Goal: Task Accomplishment & Management: Manage account settings

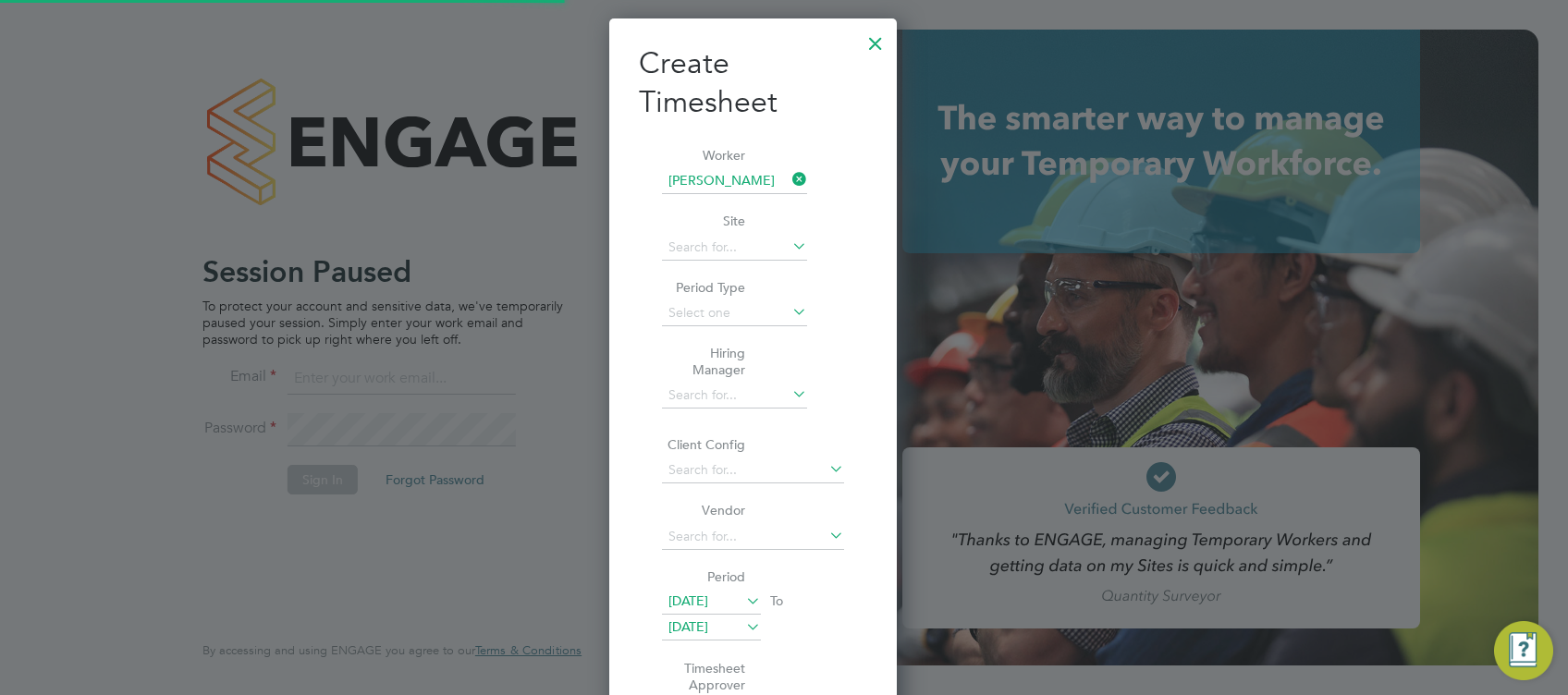
scroll to position [1534, 289]
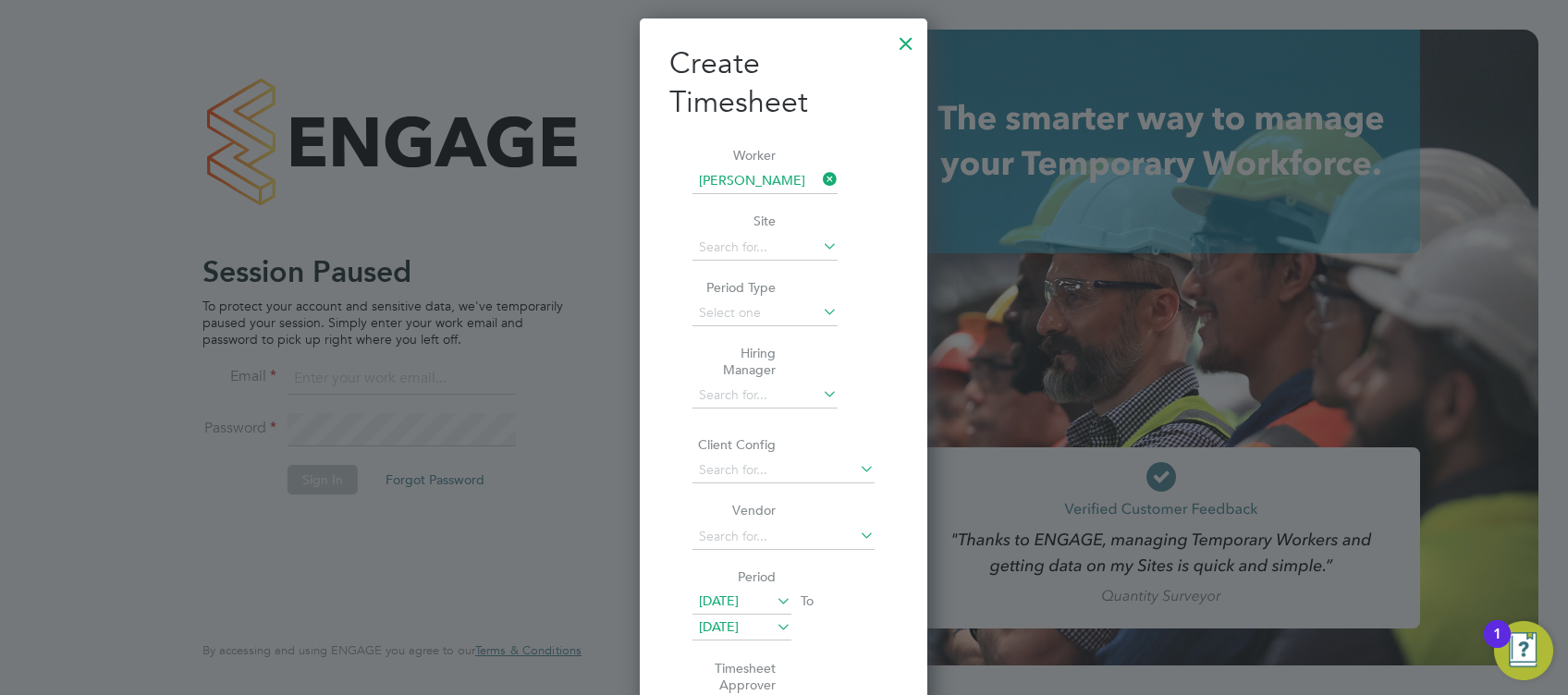
drag, startPoint x: 912, startPoint y: 44, endPoint x: 429, endPoint y: 341, distance: 567.0
click at [912, 46] on div at bounding box center [906, 39] width 33 height 33
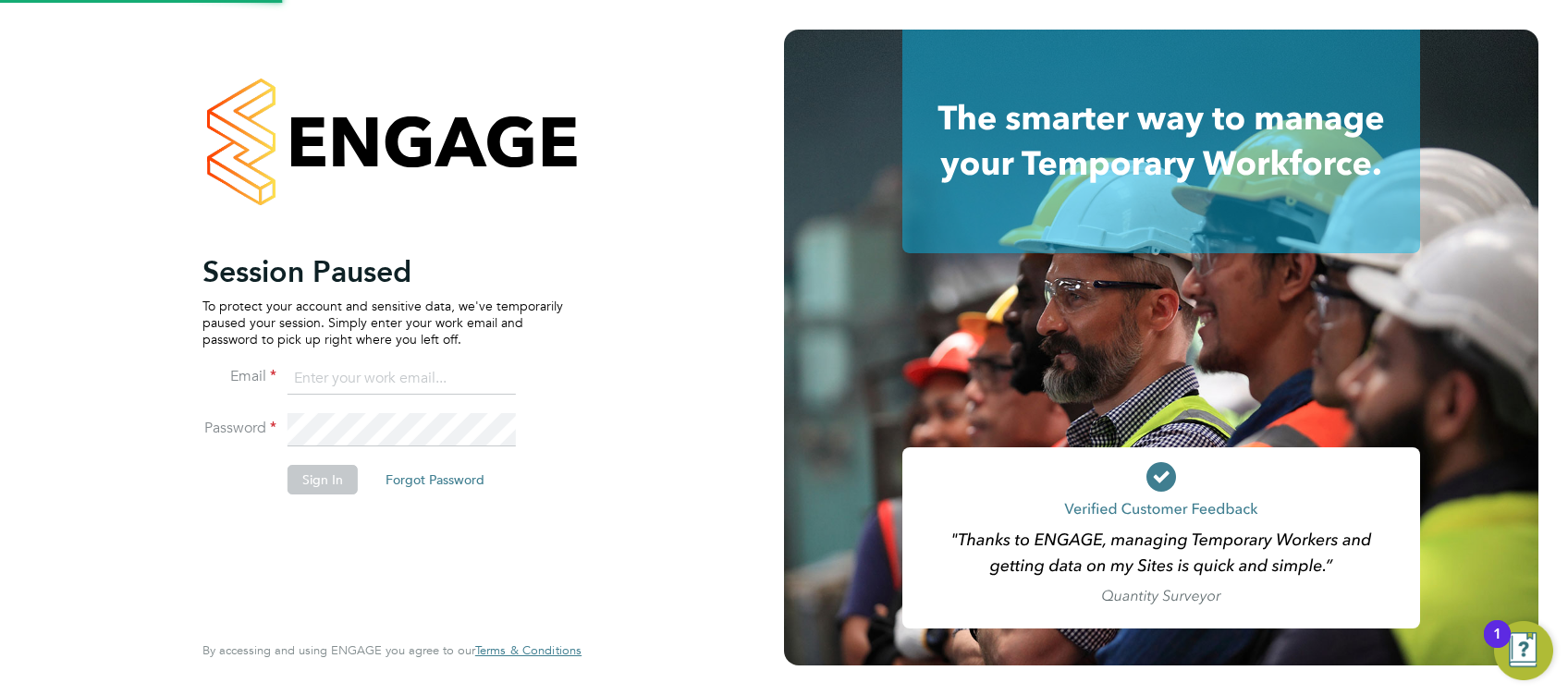
drag, startPoint x: 465, startPoint y: 381, endPoint x: 413, endPoint y: 353, distance: 59.1
click at [463, 381] on input at bounding box center [402, 379] width 229 height 33
type input "lewis.railton@hays.com"
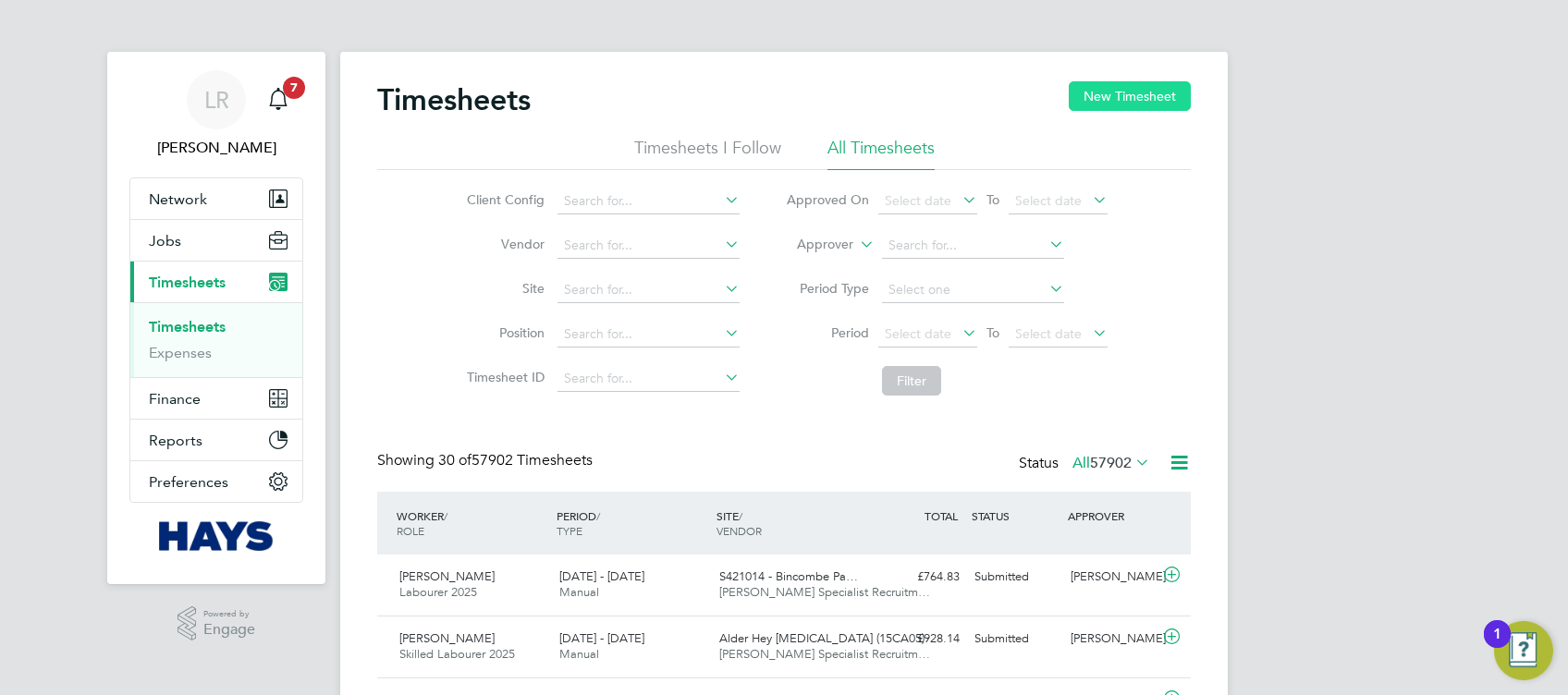
click at [1088, 88] on button "New Timesheet" at bounding box center [1130, 96] width 122 height 30
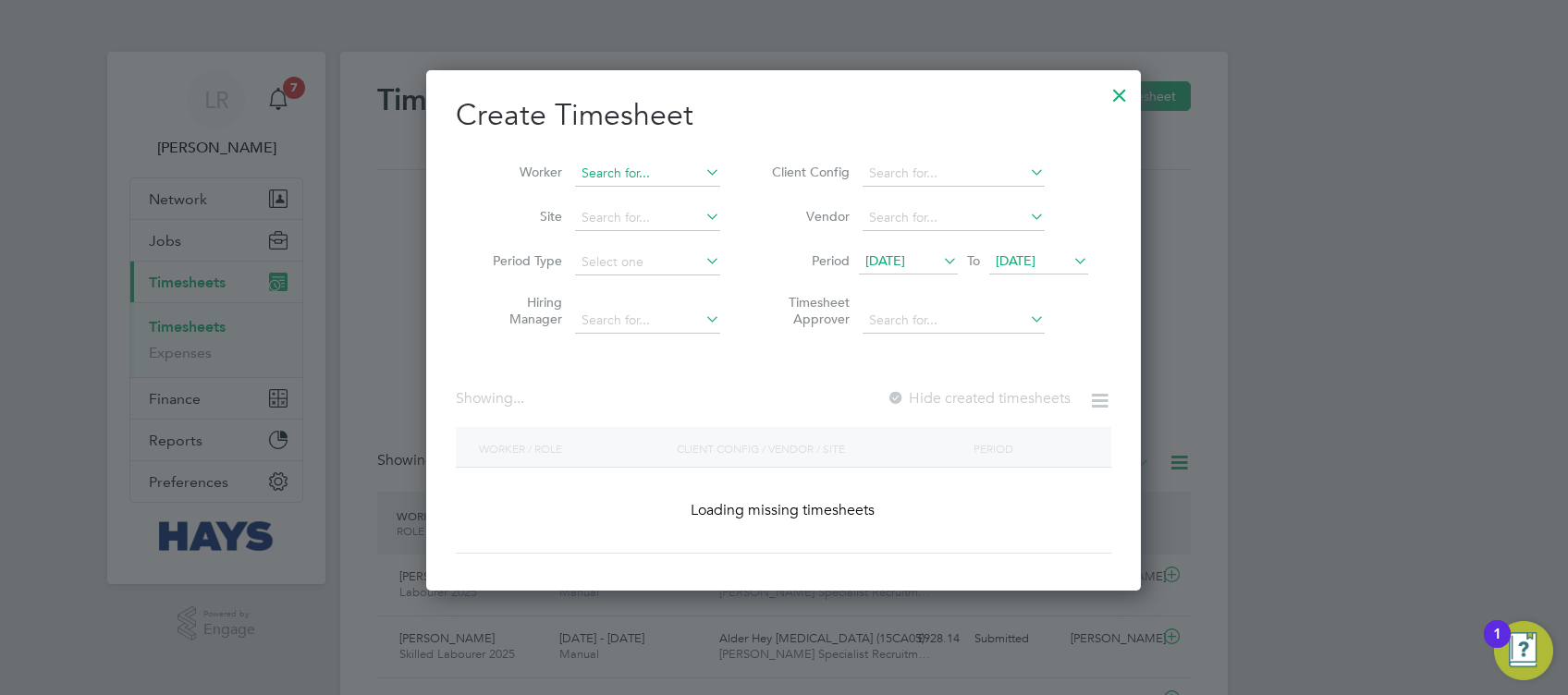
click at [665, 180] on input at bounding box center [647, 174] width 145 height 26
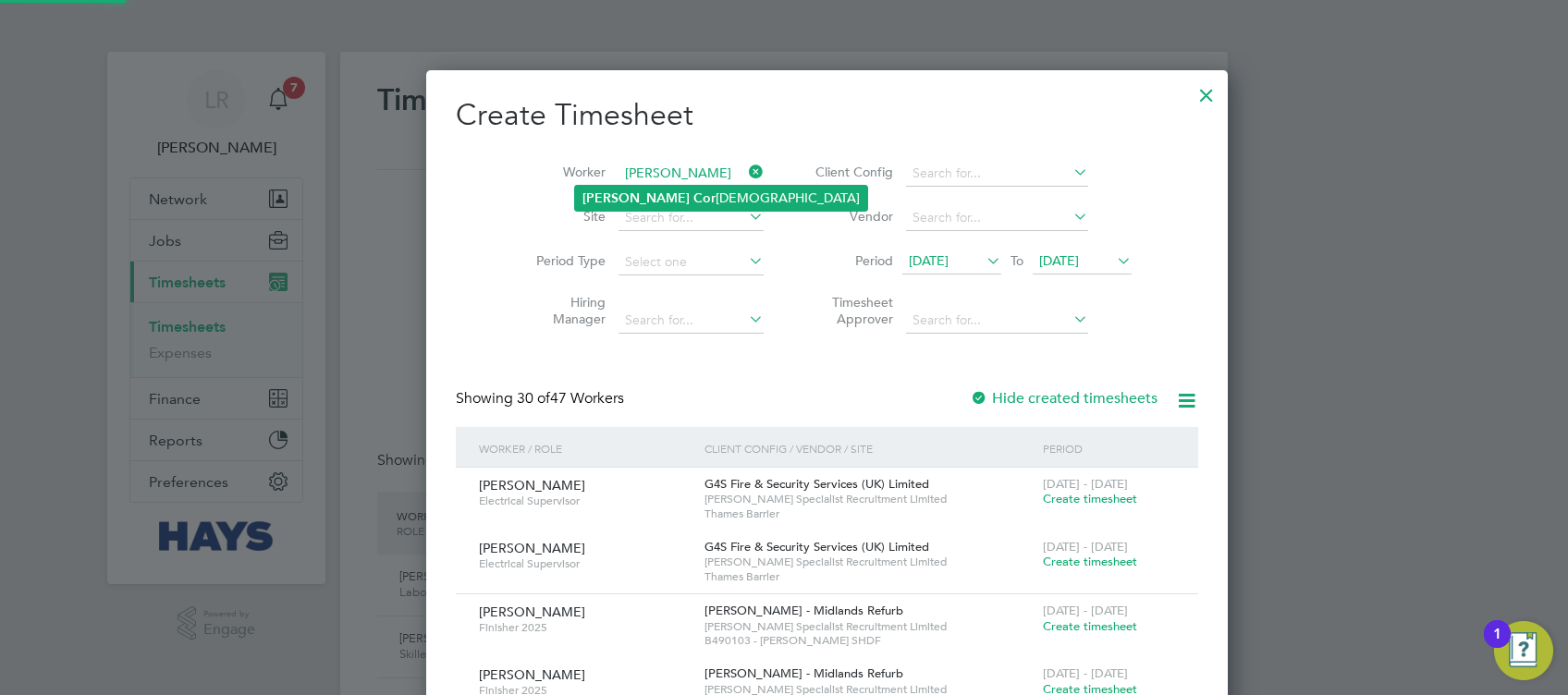
drag, startPoint x: 669, startPoint y: 210, endPoint x: 670, endPoint y: 200, distance: 10.0
click at [668, 193] on li "Jason Cor coran" at bounding box center [721, 198] width 292 height 25
type input "[PERSON_NAME]"
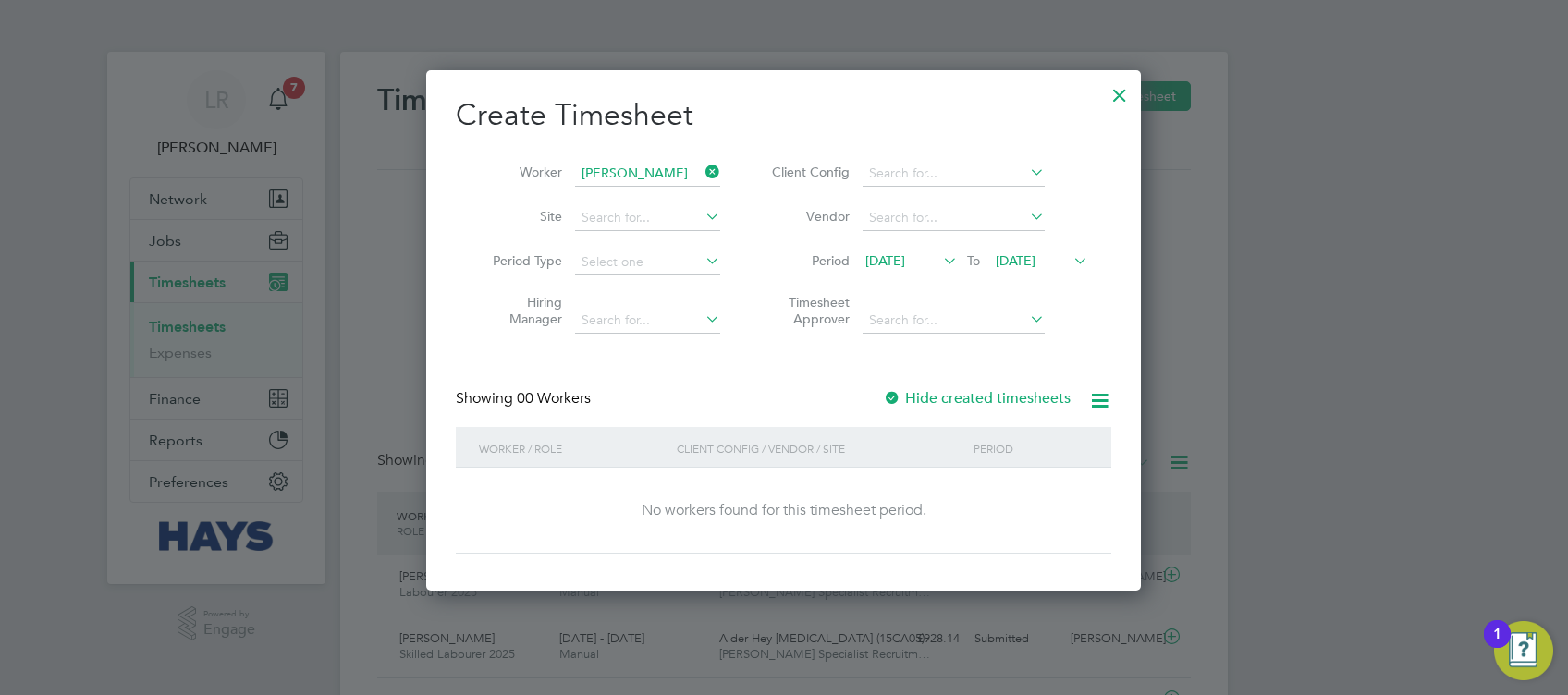
click at [905, 390] on label "Hide created timesheets" at bounding box center [977, 399] width 188 height 19
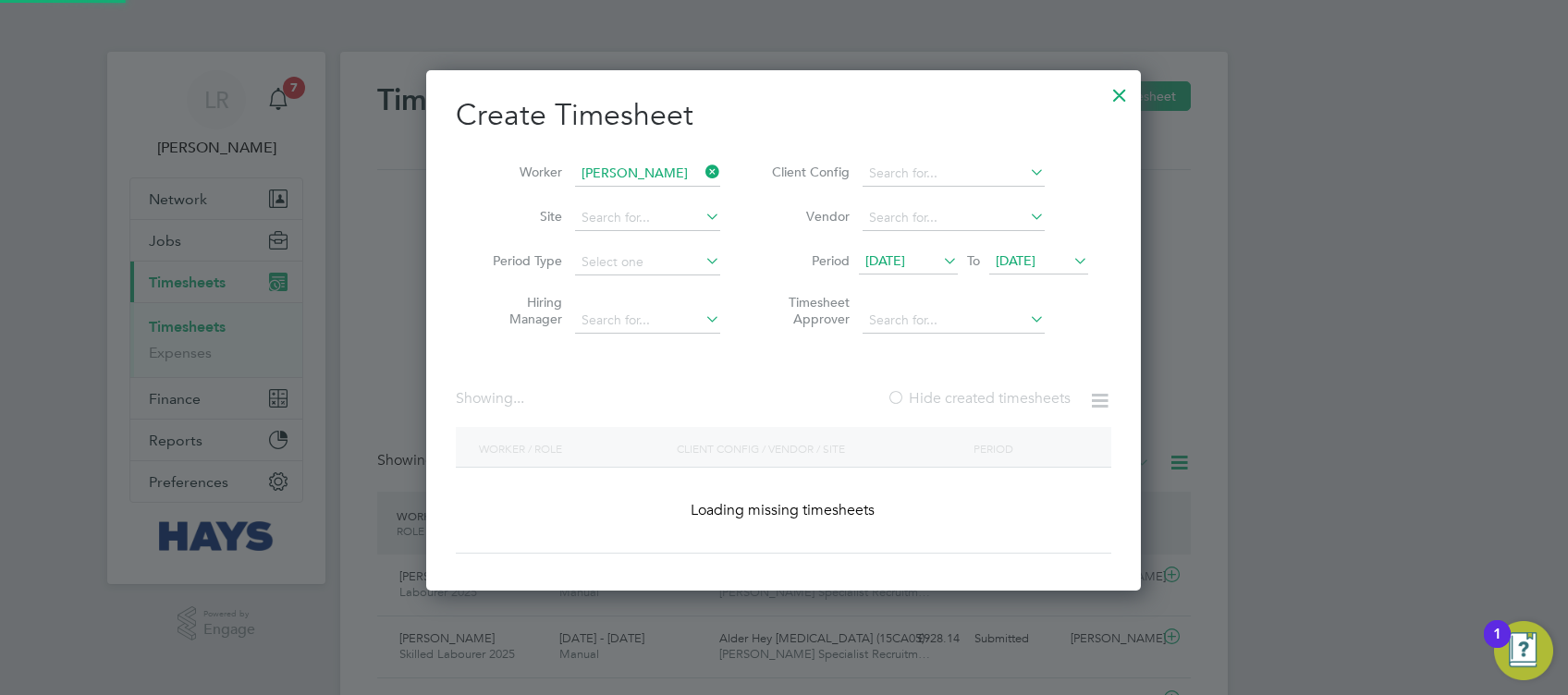
click at [905, 390] on label "Hide created timesheets" at bounding box center [978, 399] width 184 height 19
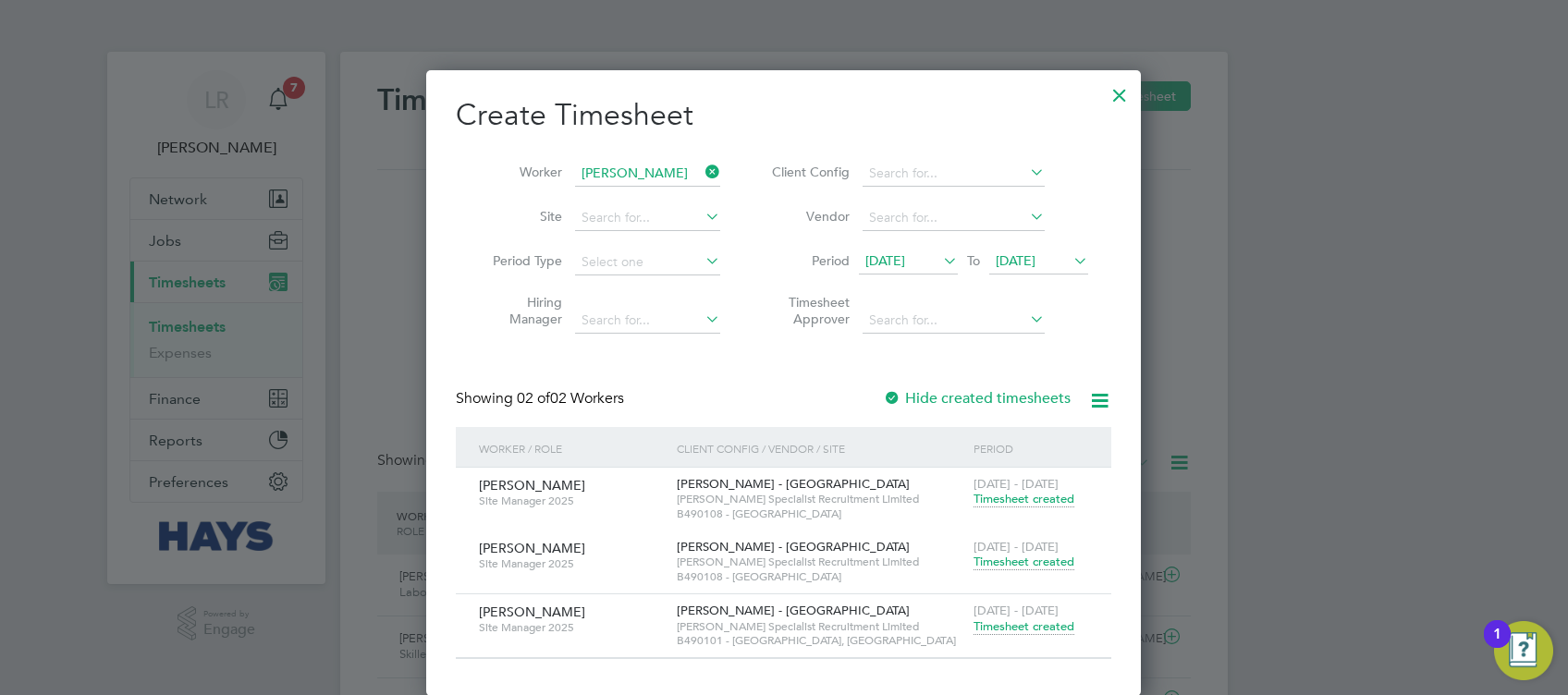
click at [1017, 628] on span "Timesheet created" at bounding box center [1024, 627] width 101 height 17
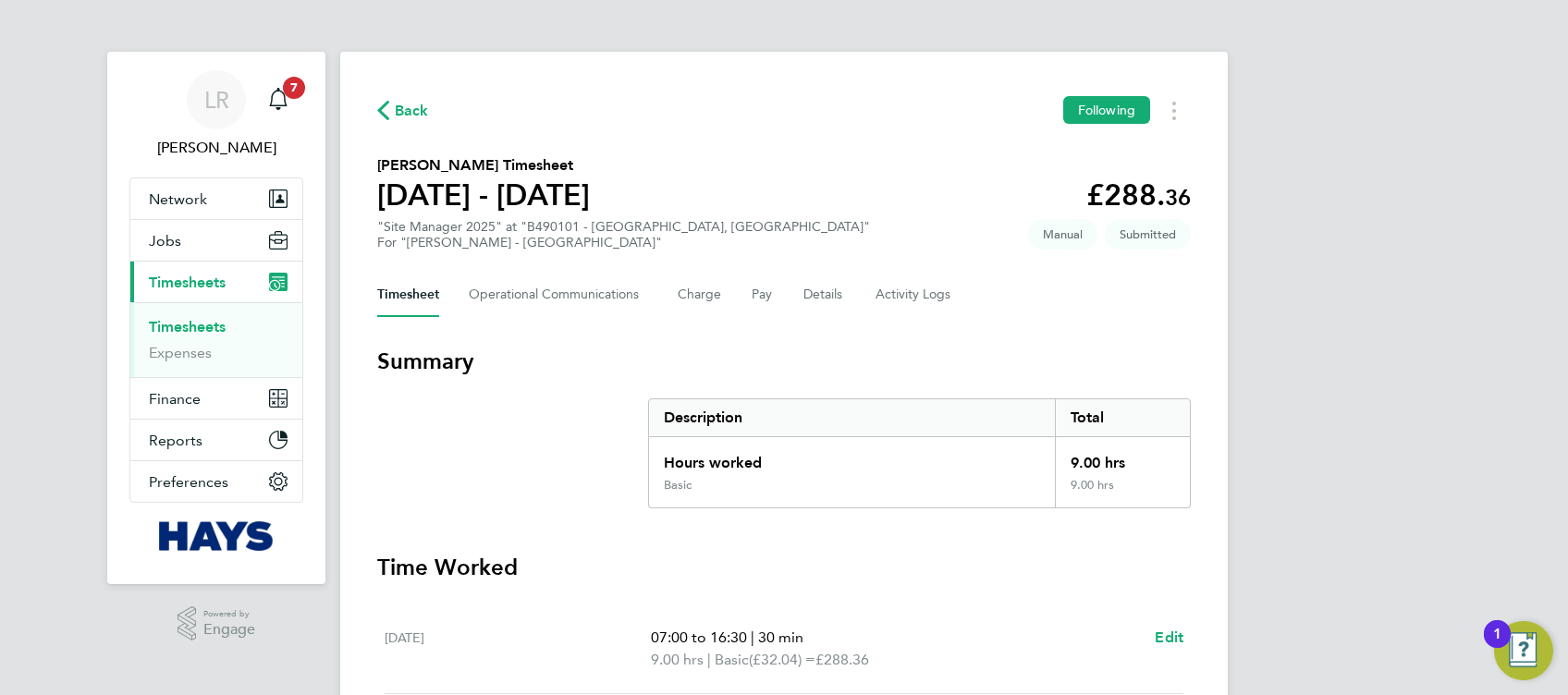
click at [1135, 200] on app-decimal "£288. 36" at bounding box center [1139, 195] width 105 height 35
drag, startPoint x: 1135, startPoint y: 200, endPoint x: 1019, endPoint y: 182, distance: 117.4
click at [1028, 180] on section "Jason Corcoran's Timesheet 13 - 19 Sept 2025 £288. 36 "Site Manager 2025" at "B…" at bounding box center [784, 203] width 814 height 96
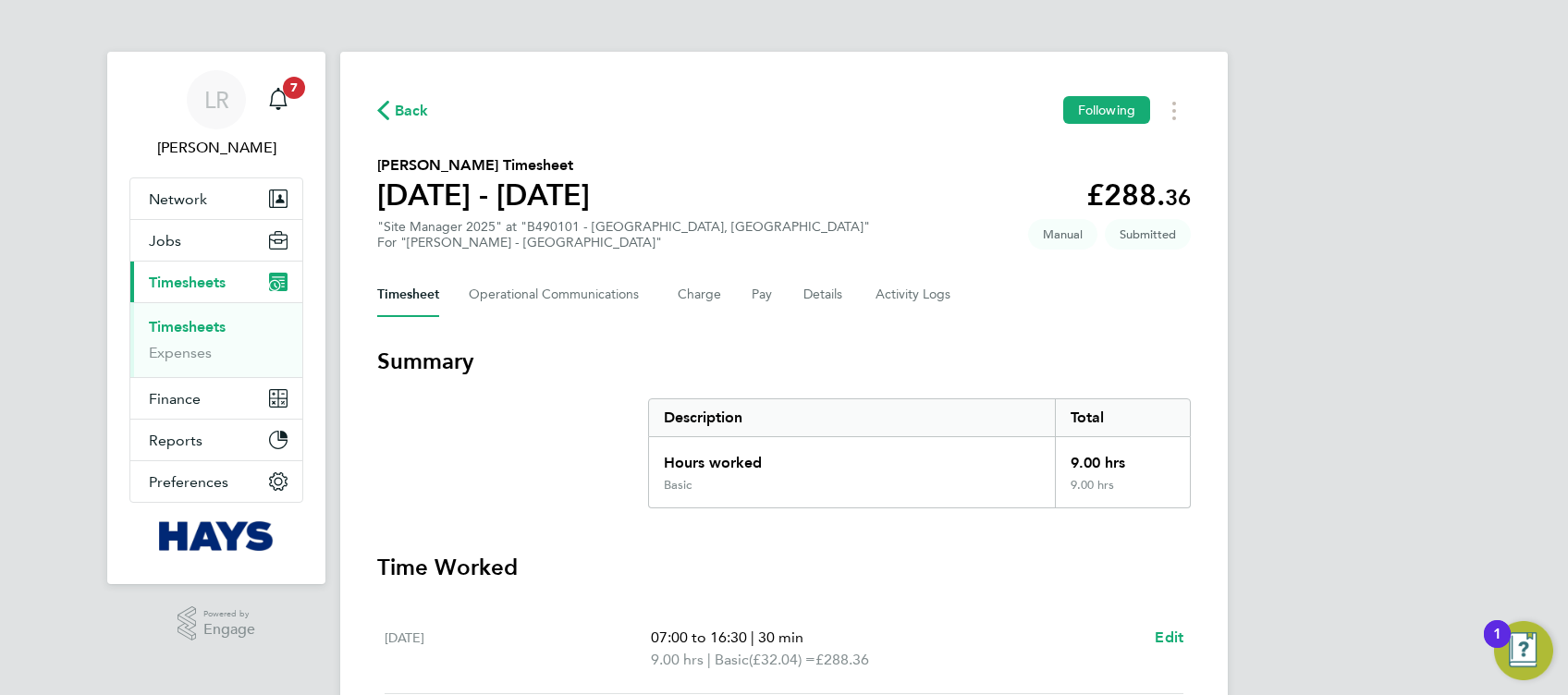
click at [981, 189] on section "Jason Corcoran's Timesheet 13 - 19 Sept 2025 £288. 36 "Site Manager 2025" at "B…" at bounding box center [784, 203] width 814 height 96
click at [415, 115] on span "Back" at bounding box center [411, 111] width 34 height 22
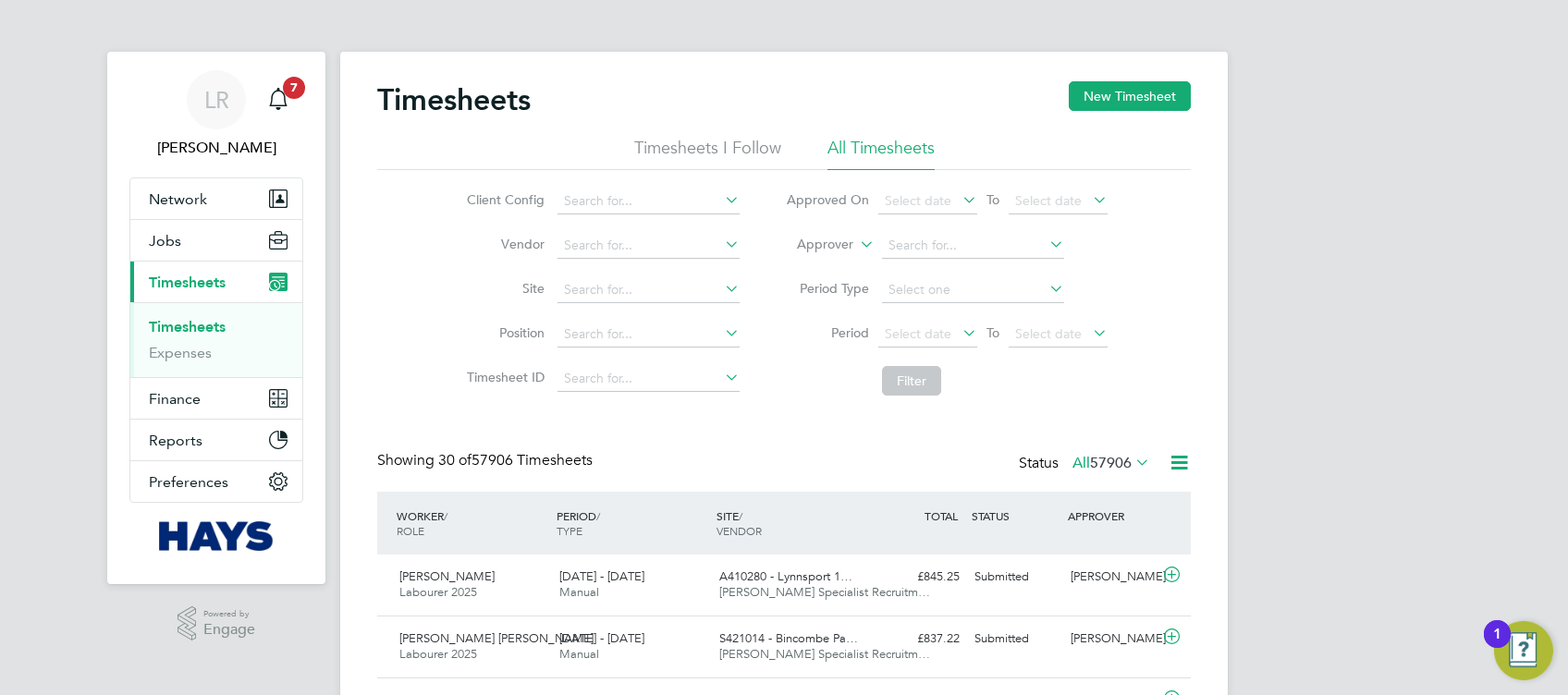
click at [530, 98] on h2 "Timesheets" at bounding box center [454, 100] width 154 height 37
click at [538, 96] on div "Timesheets New Timesheet" at bounding box center [784, 109] width 814 height 56
click at [495, 97] on h2 "Timesheets" at bounding box center [454, 100] width 154 height 37
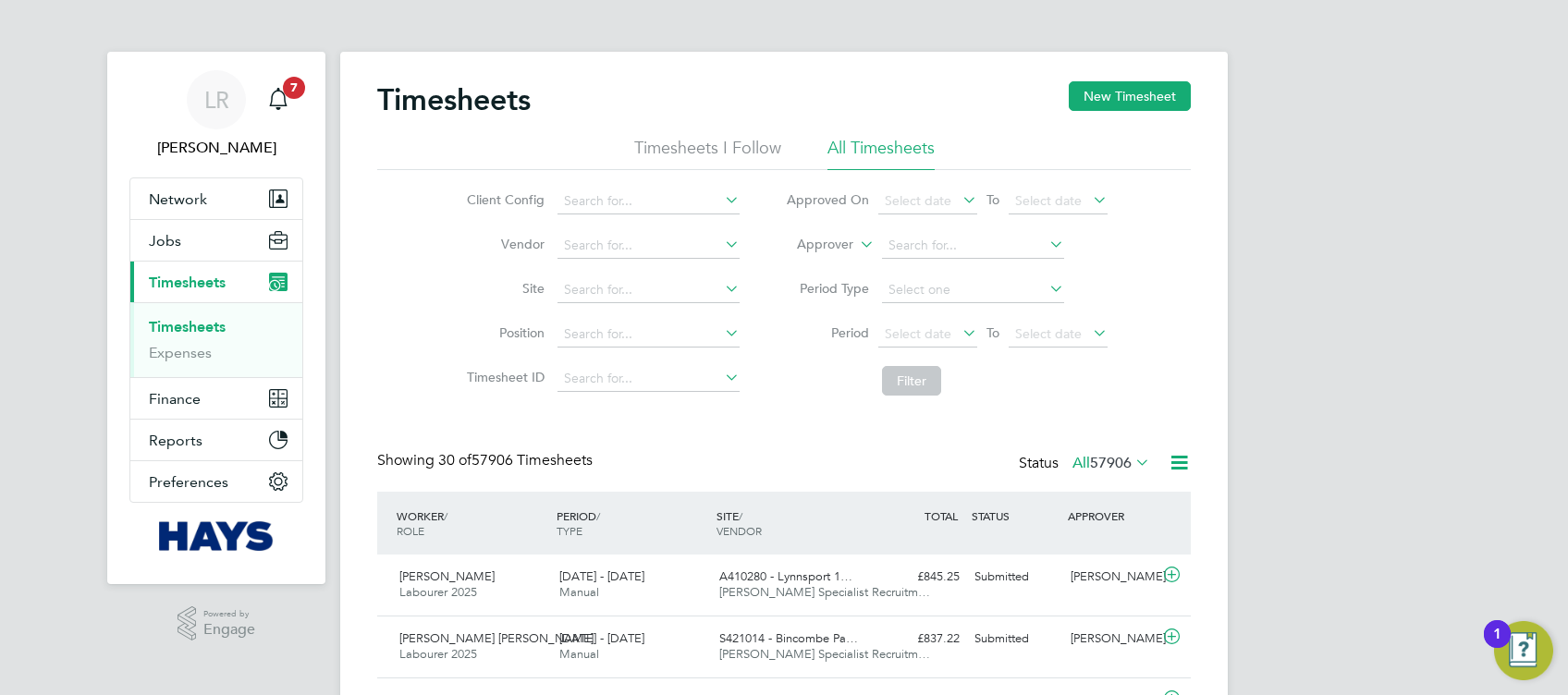
click at [479, 83] on h2 "Timesheets" at bounding box center [454, 100] width 154 height 37
click at [479, 89] on h2 "Timesheets" at bounding box center [454, 100] width 154 height 37
drag, startPoint x: 479, startPoint y: 89, endPoint x: 442, endPoint y: 73, distance: 40.3
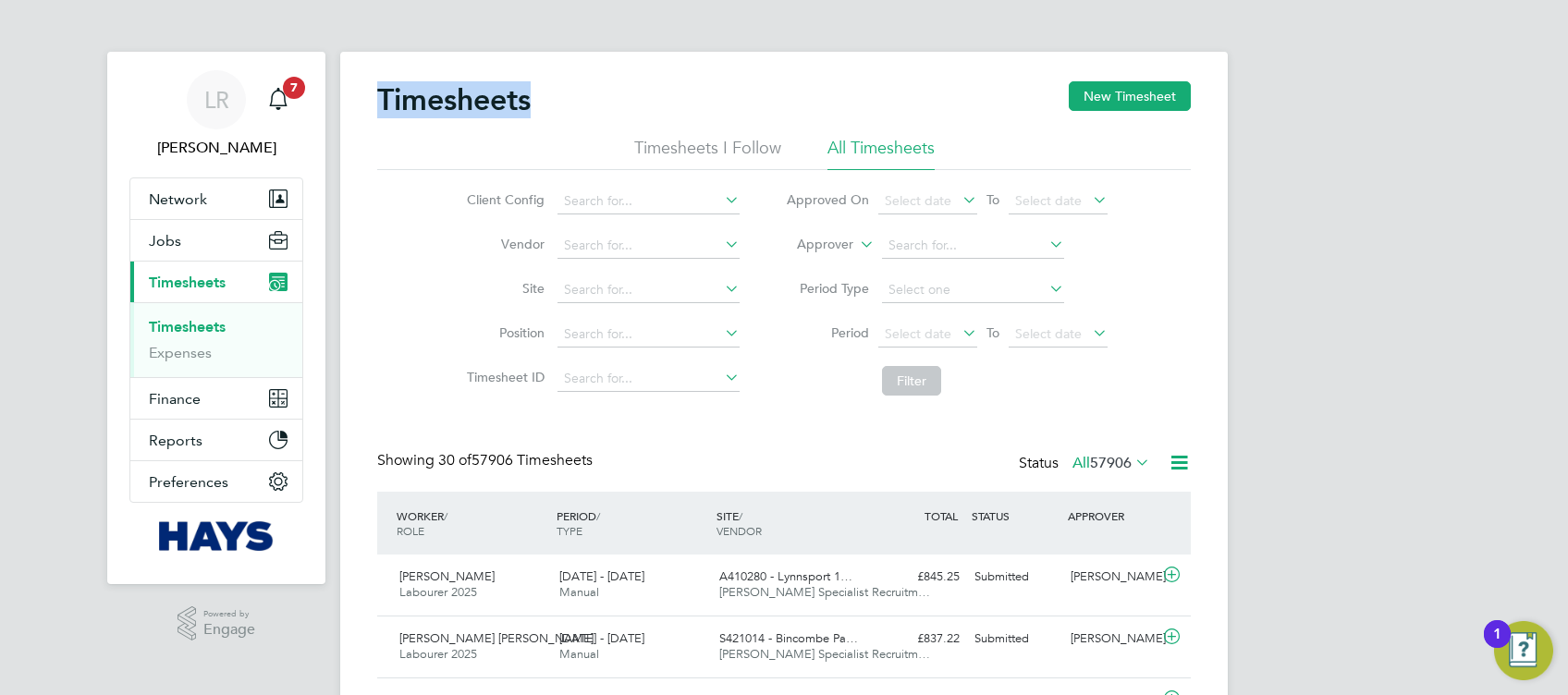
drag, startPoint x: 443, startPoint y: 72, endPoint x: 452, endPoint y: 89, distance: 19.2
click at [452, 89] on h2 "Timesheets" at bounding box center [454, 100] width 154 height 37
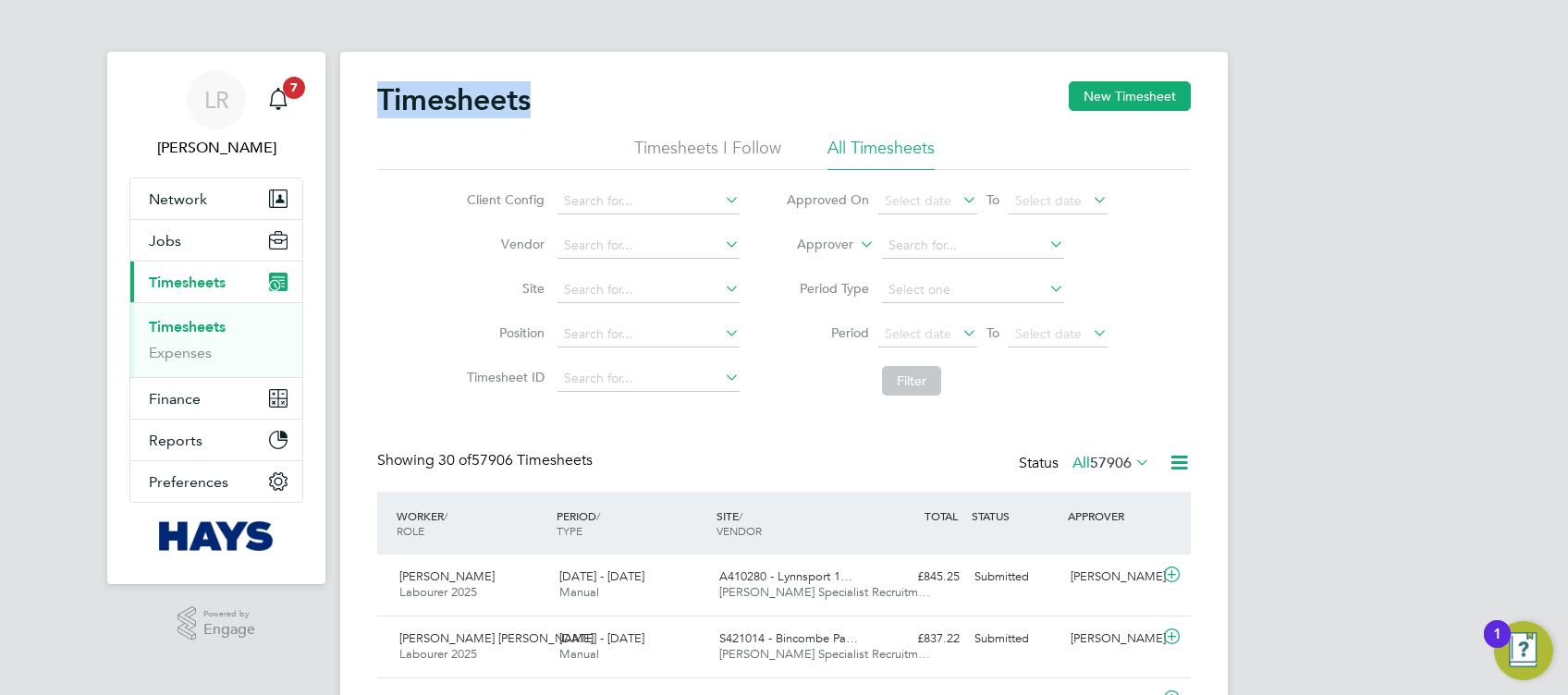
drag, startPoint x: 452, startPoint y: 89, endPoint x: 451, endPoint y: 74, distance: 15.0
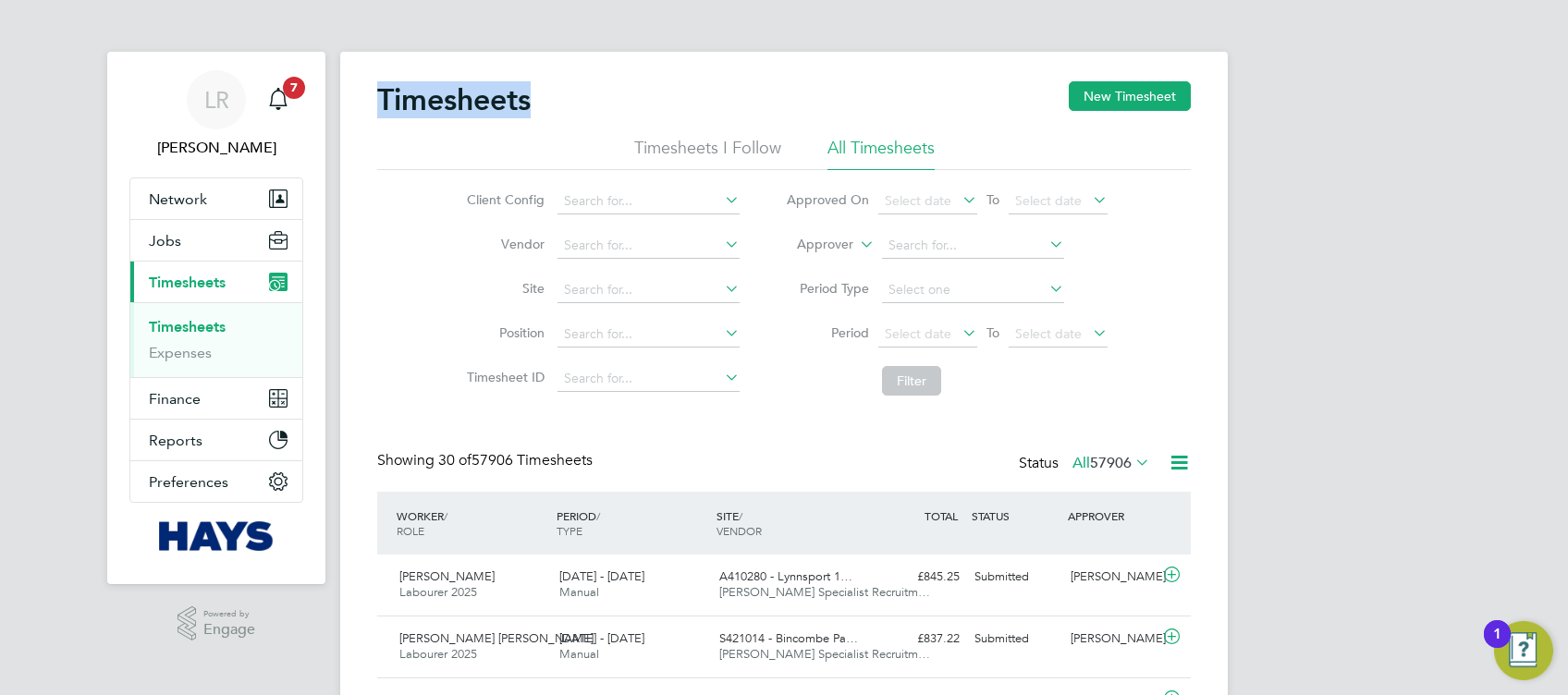
drag, startPoint x: 449, startPoint y: 58, endPoint x: 456, endPoint y: 94, distance: 36.7
click at [456, 94] on h2 "Timesheets" at bounding box center [454, 100] width 154 height 37
click at [454, 99] on h2 "Timesheets" at bounding box center [454, 100] width 154 height 37
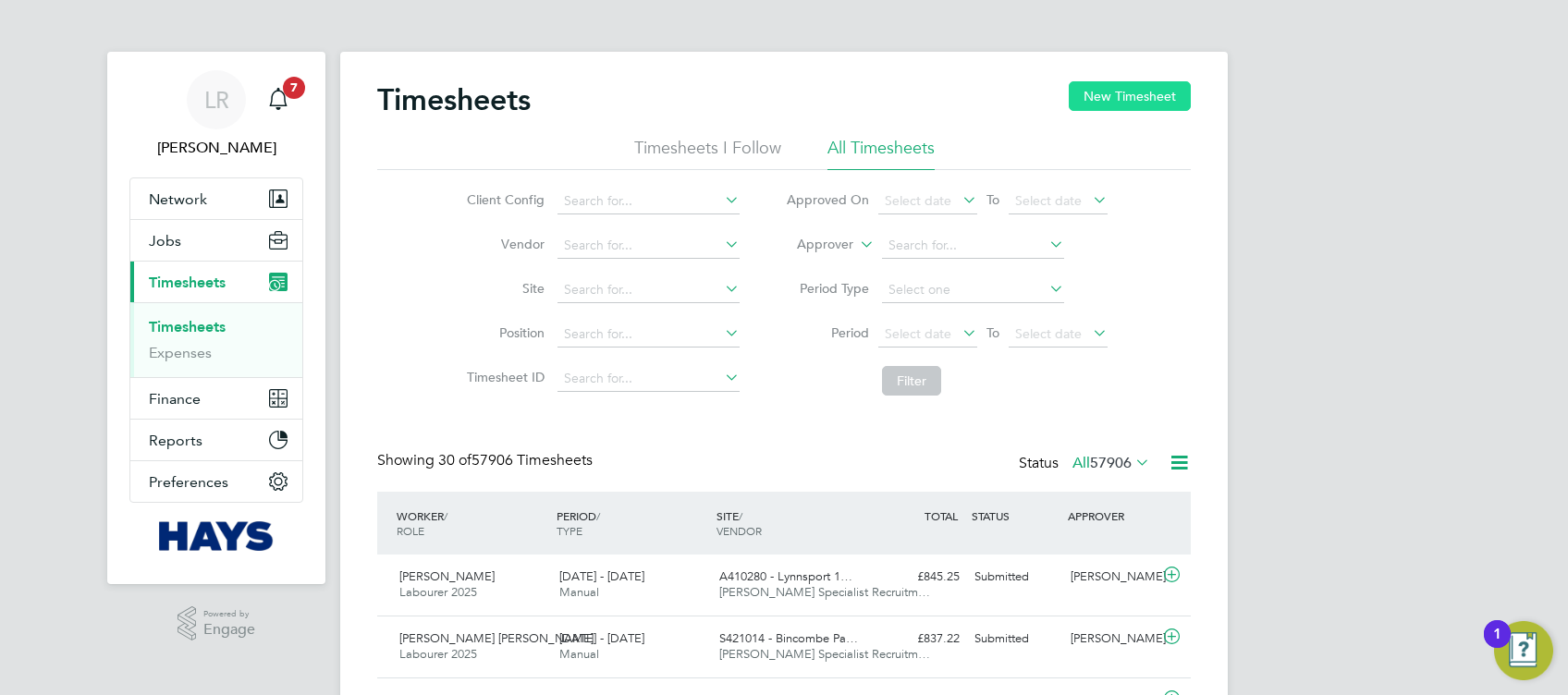
click at [1128, 99] on button "New Timesheet" at bounding box center [1130, 96] width 122 height 30
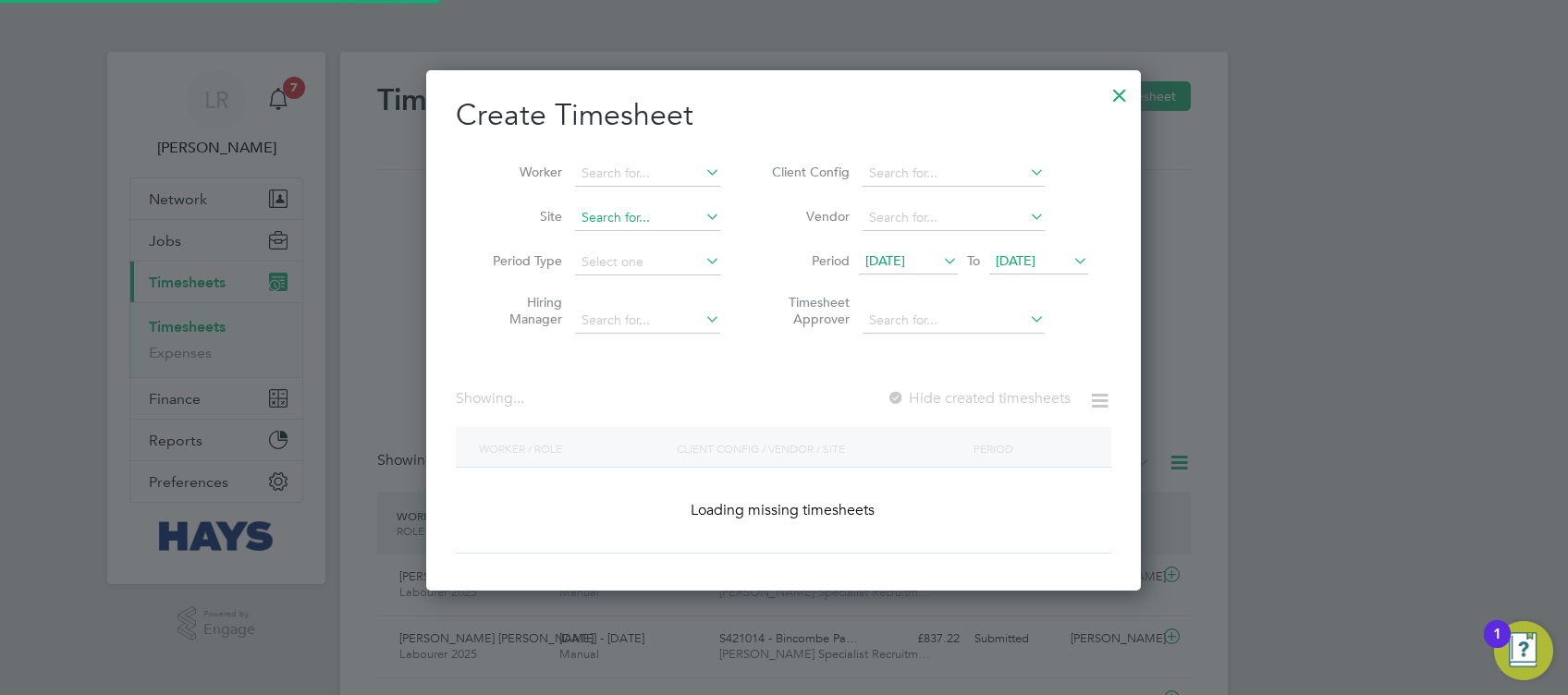
scroll to position [520, 716]
click at [609, 170] on input at bounding box center [647, 174] width 145 height 26
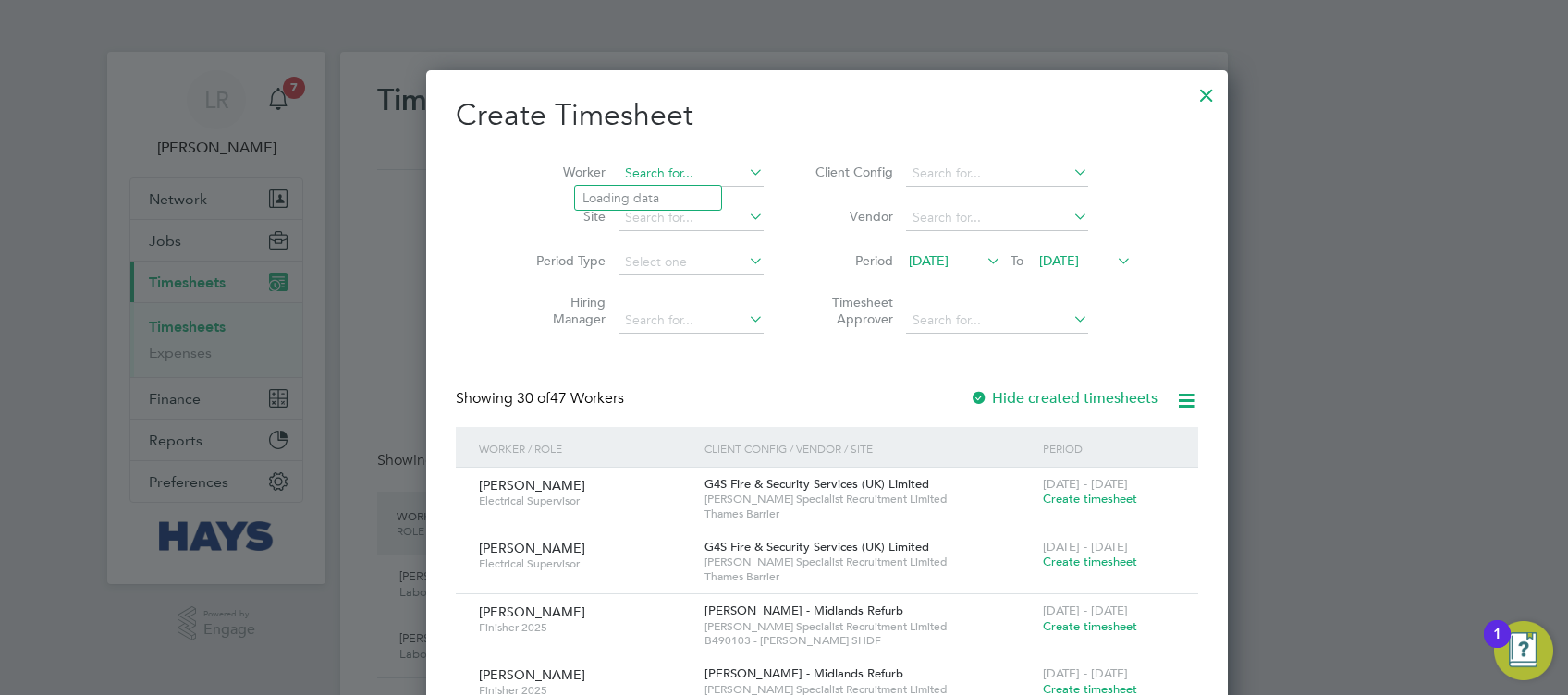
scroll to position [3799, 716]
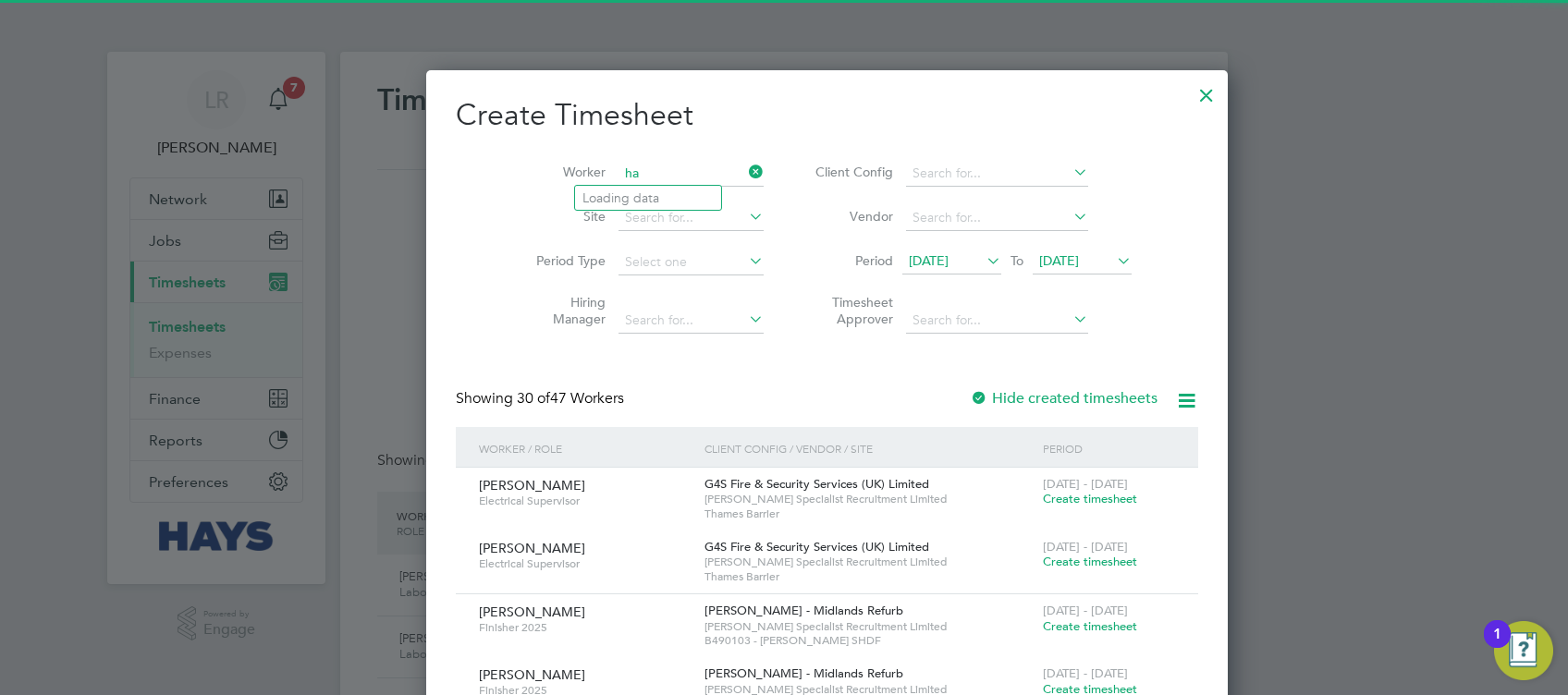
type input "h"
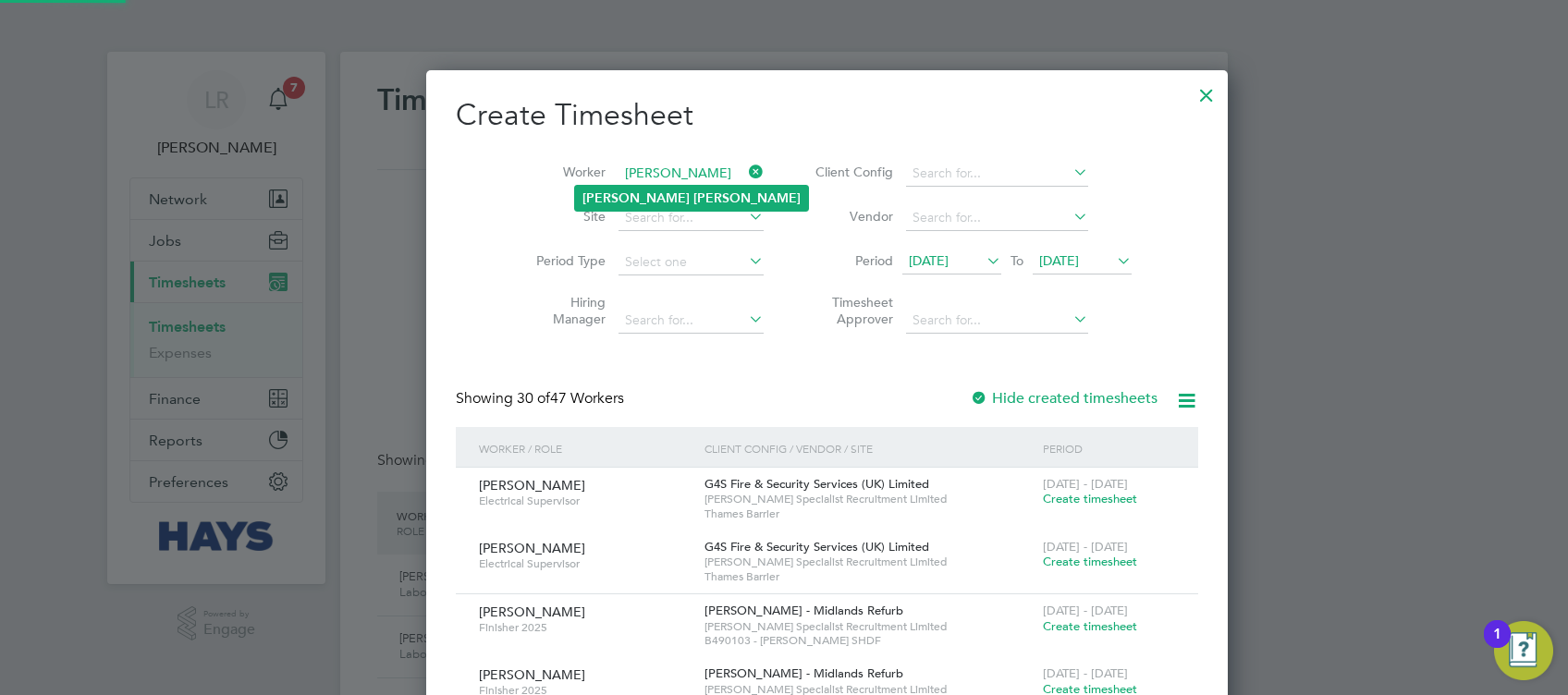
type input "[PERSON_NAME]"
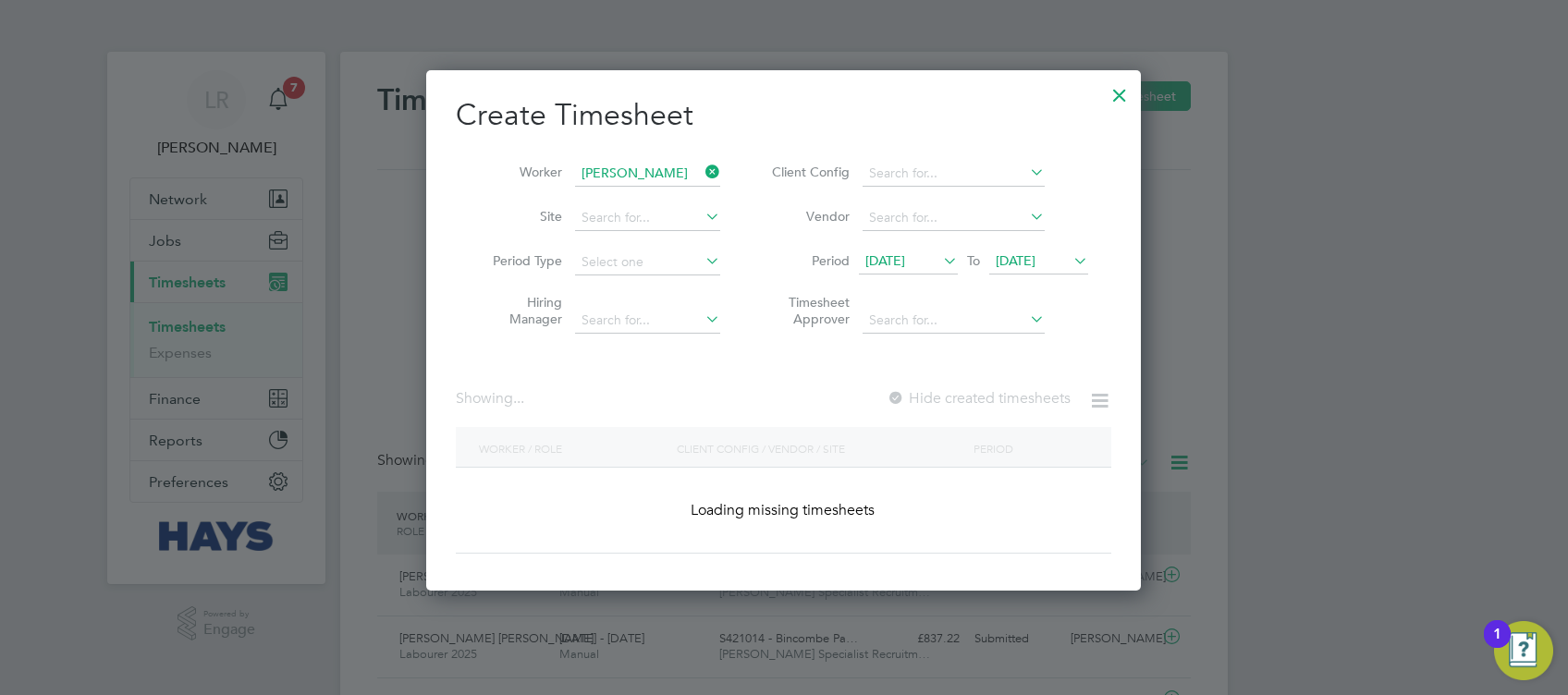
scroll to position [520, 716]
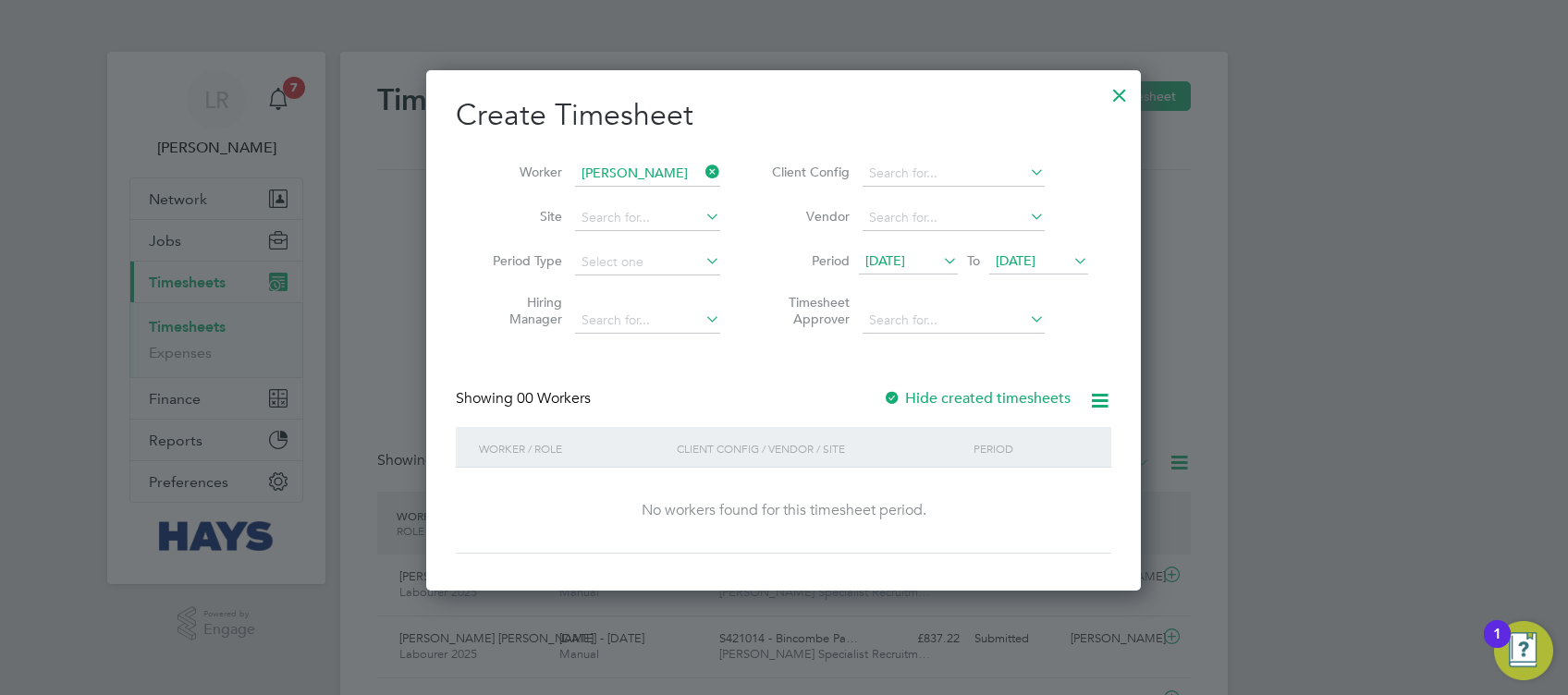
click at [977, 401] on label "Hide created timesheets" at bounding box center [977, 399] width 188 height 19
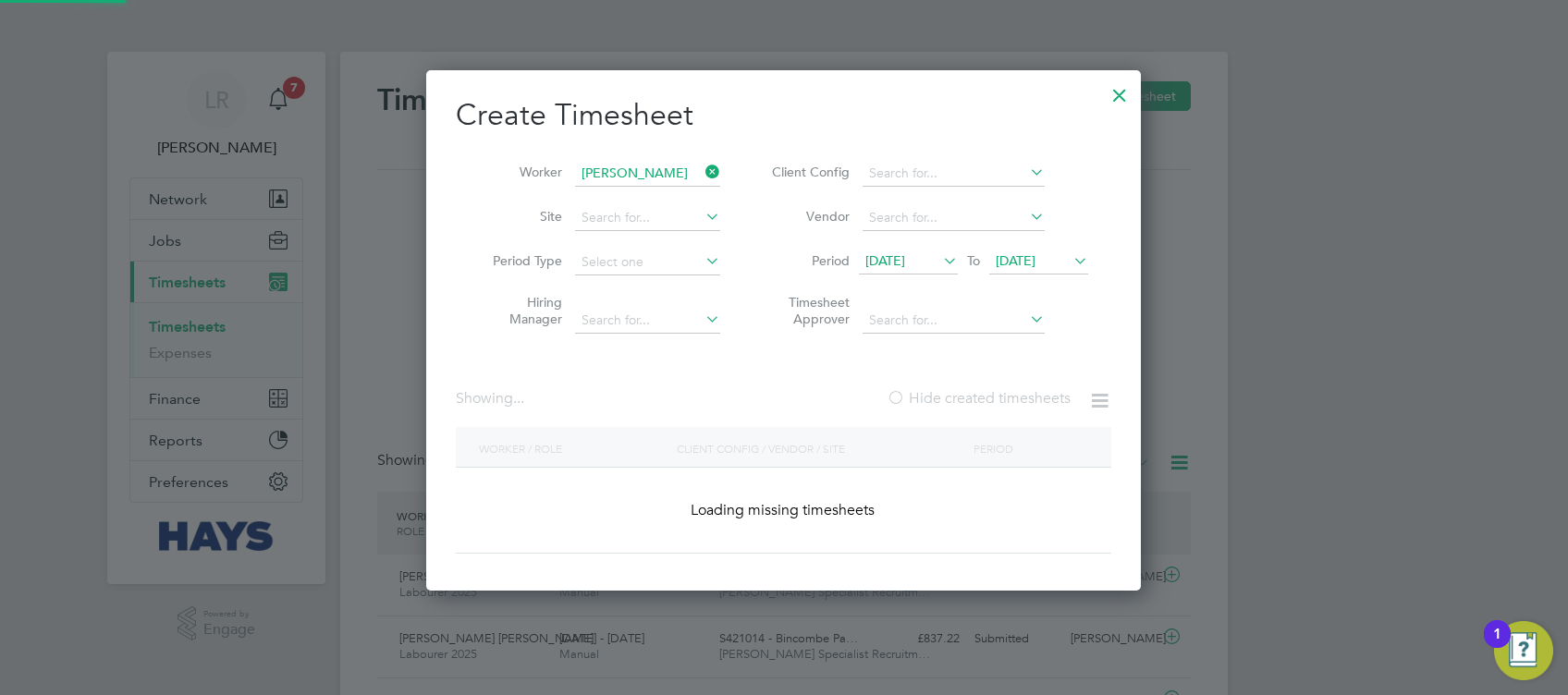
click at [977, 401] on label "Hide created timesheets" at bounding box center [978, 399] width 184 height 19
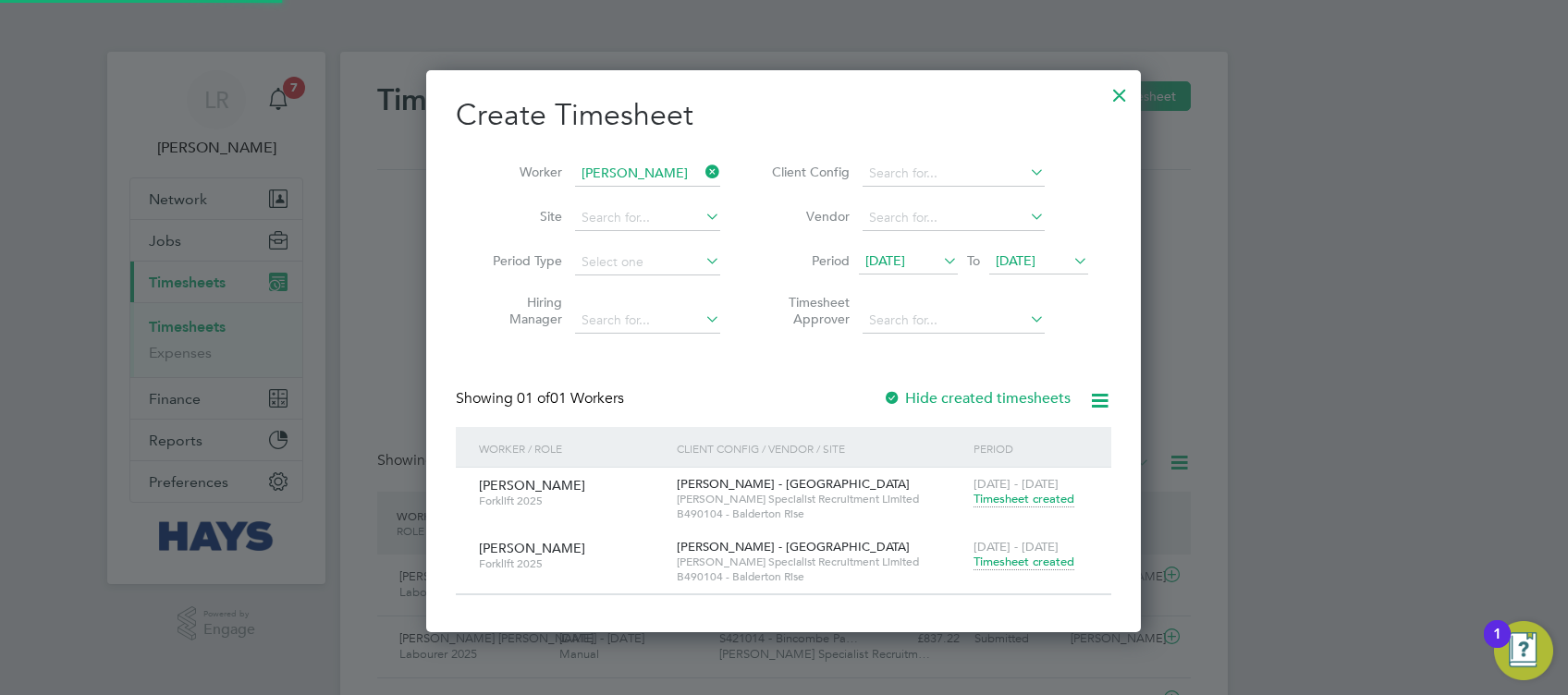
scroll to position [561, 716]
click at [1014, 562] on span "Timesheet created" at bounding box center [1024, 562] width 101 height 17
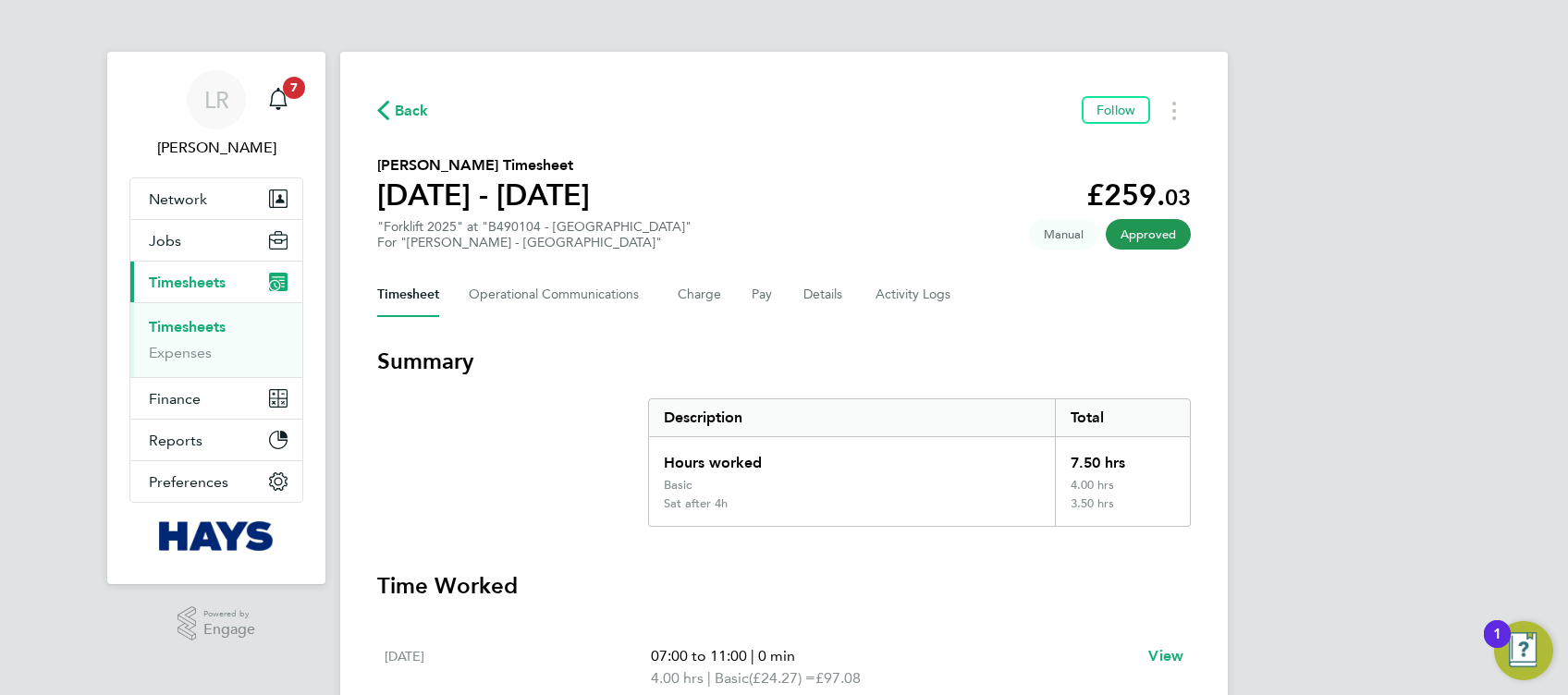
click at [422, 115] on span "Back" at bounding box center [411, 111] width 34 height 22
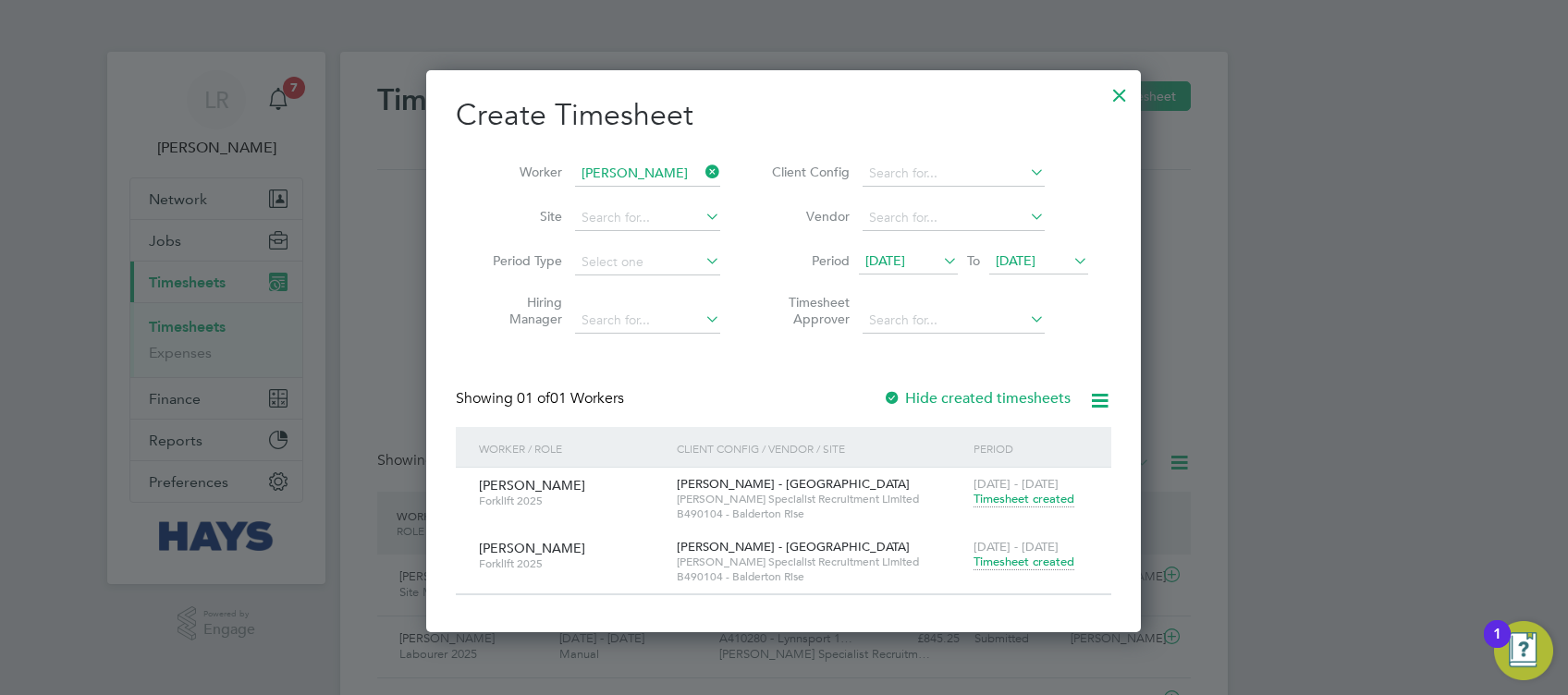
scroll to position [46, 160]
click at [972, 390] on label "Hide created timesheets" at bounding box center [977, 399] width 188 height 19
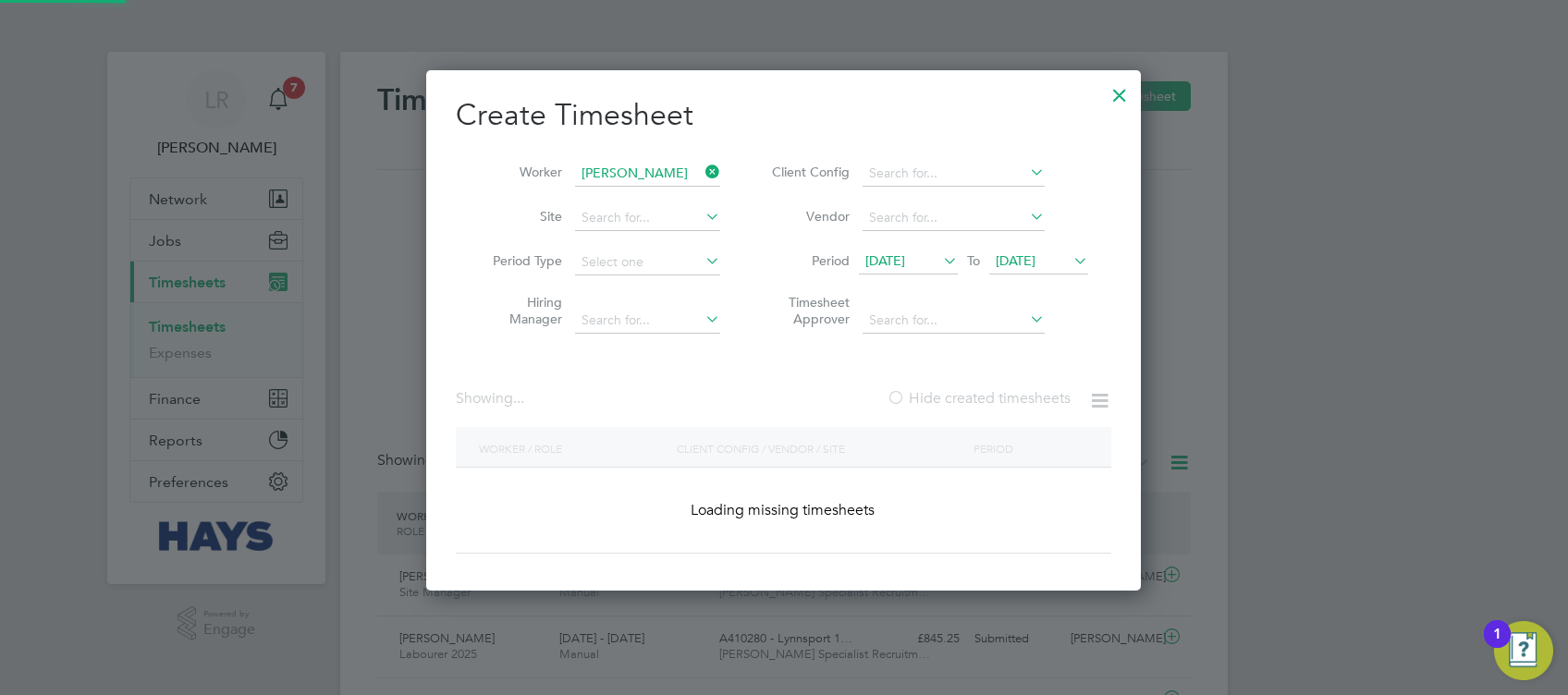
click at [972, 390] on label "Hide created timesheets" at bounding box center [978, 399] width 184 height 19
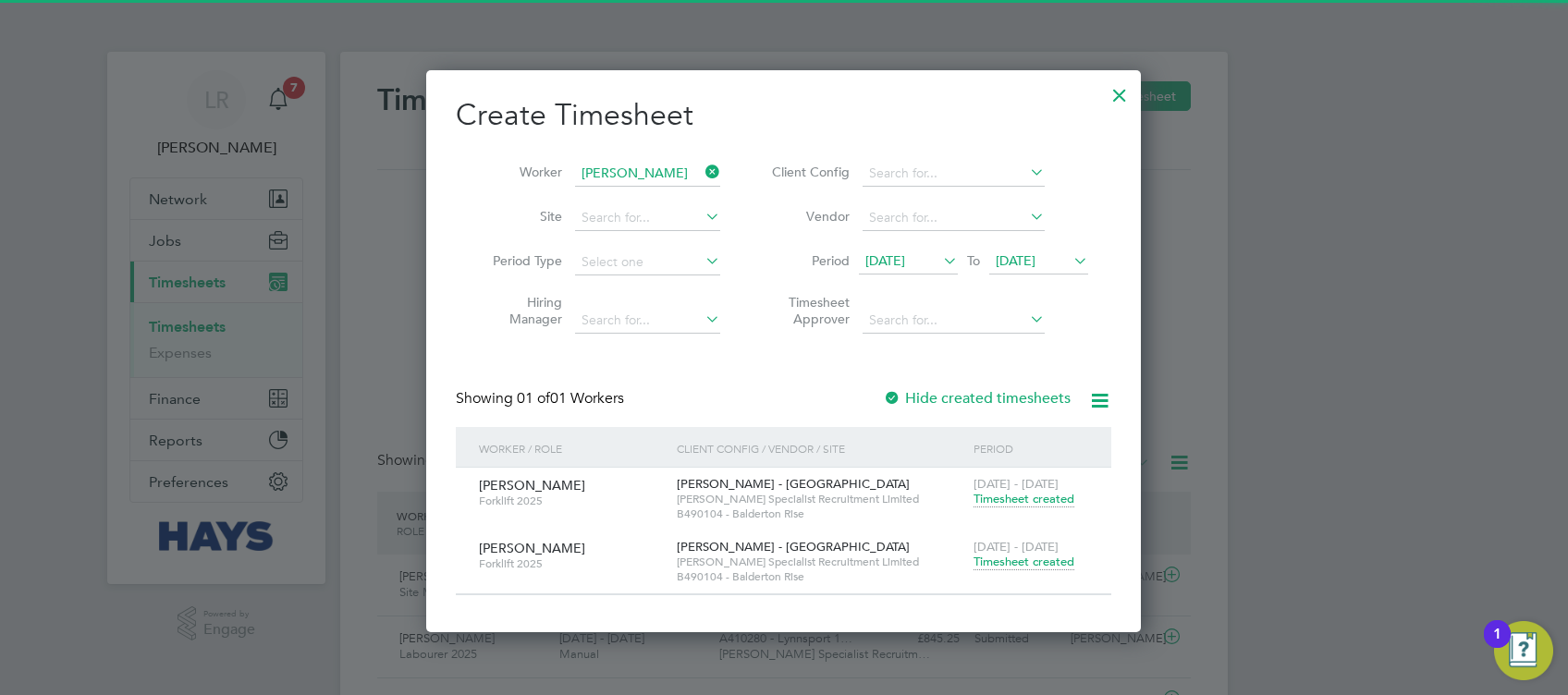
click at [1042, 269] on span "[DATE]" at bounding box center [1039, 262] width 99 height 25
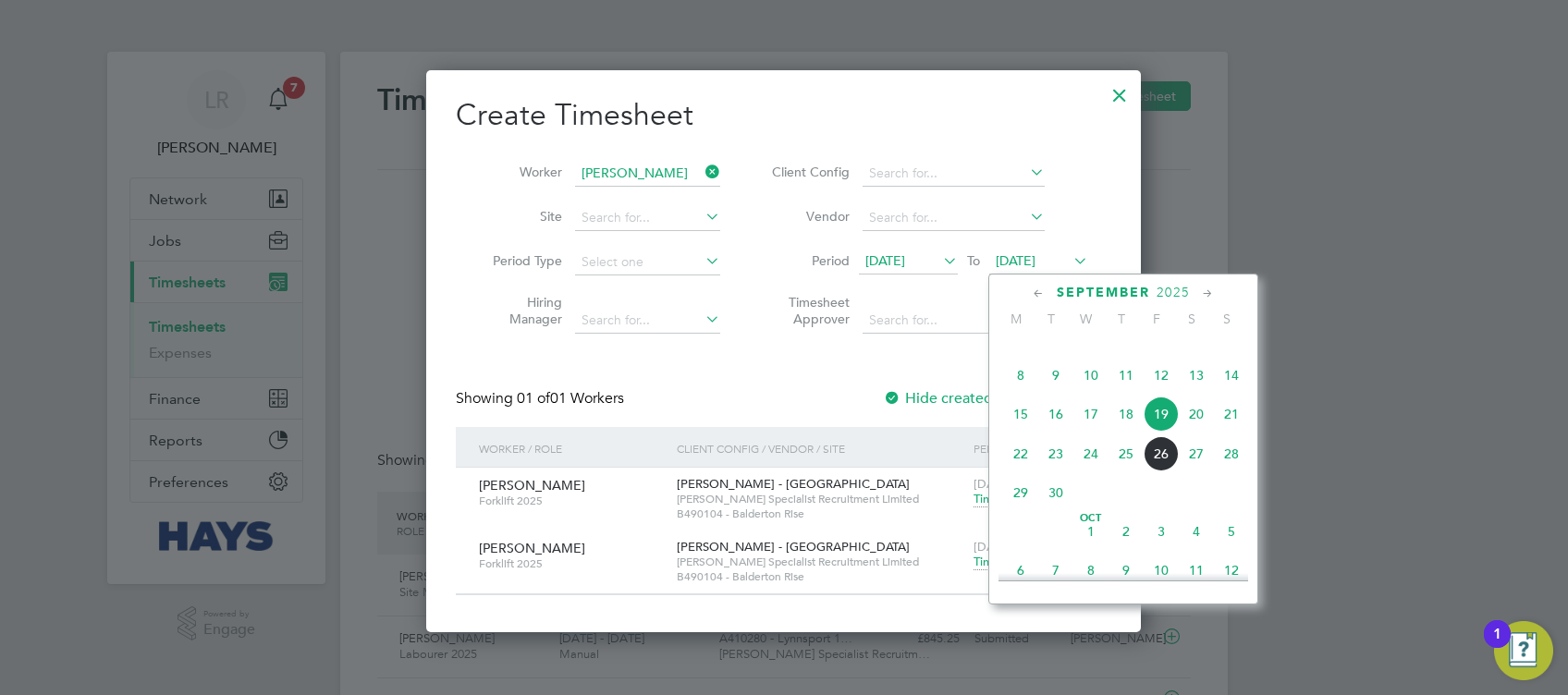
click at [1161, 471] on span "26" at bounding box center [1162, 453] width 35 height 35
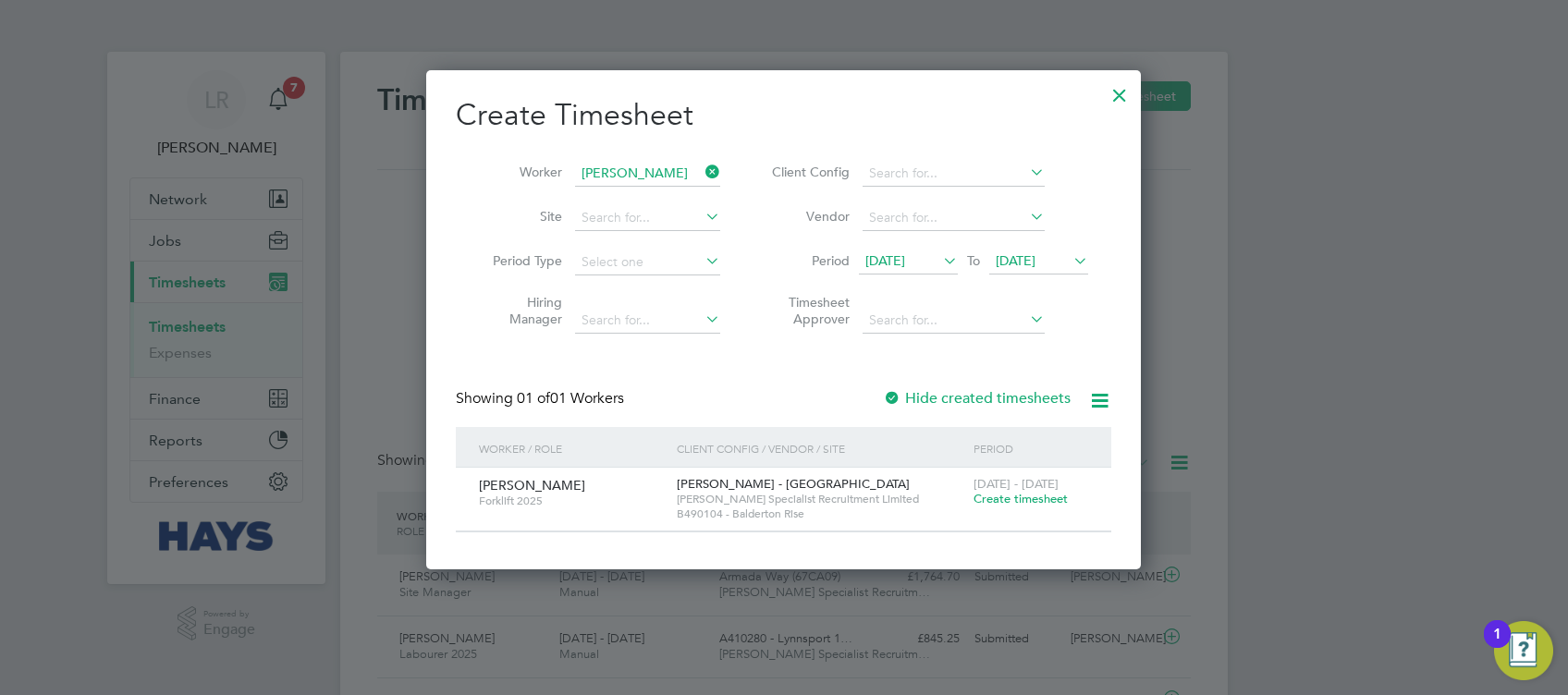
click at [972, 391] on label "Hide created timesheets" at bounding box center [977, 399] width 188 height 19
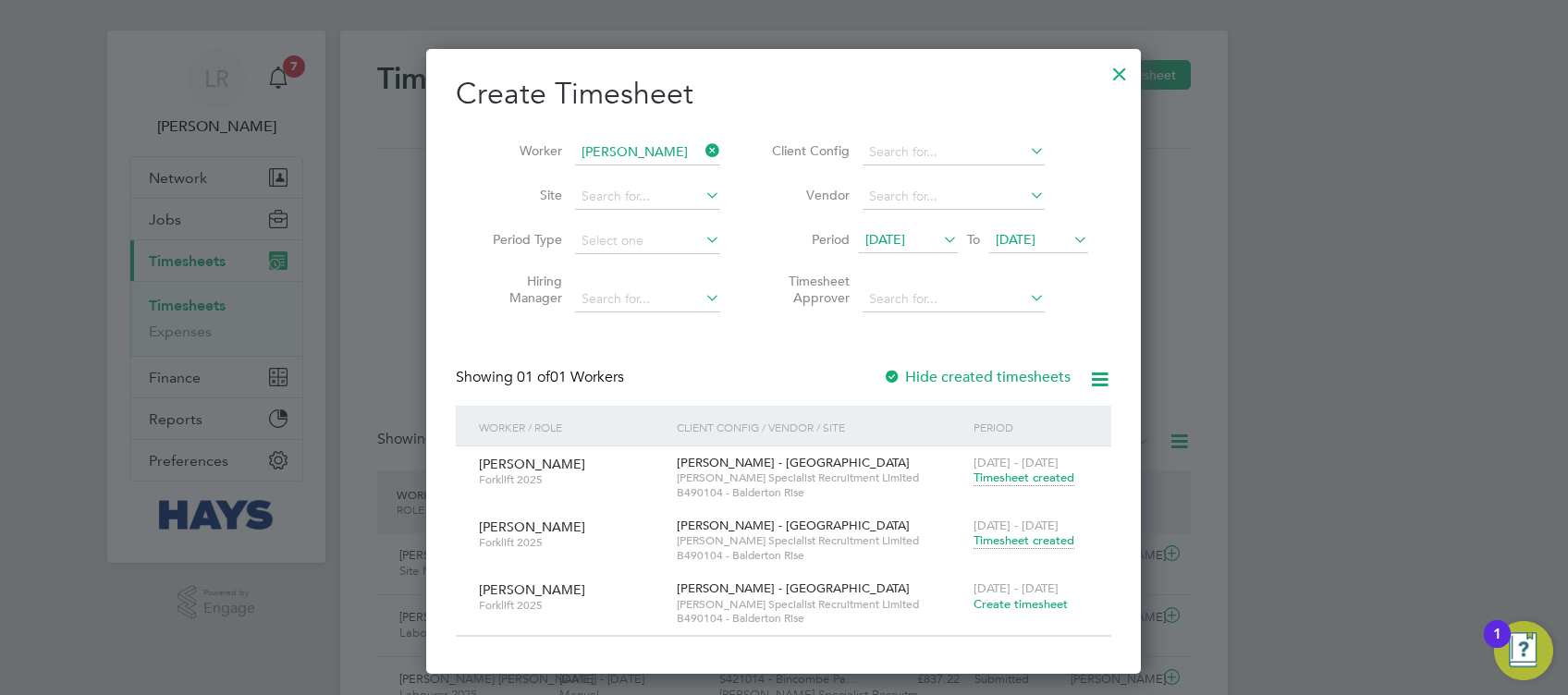
click at [1019, 473] on span "Timesheet created" at bounding box center [1024, 478] width 101 height 17
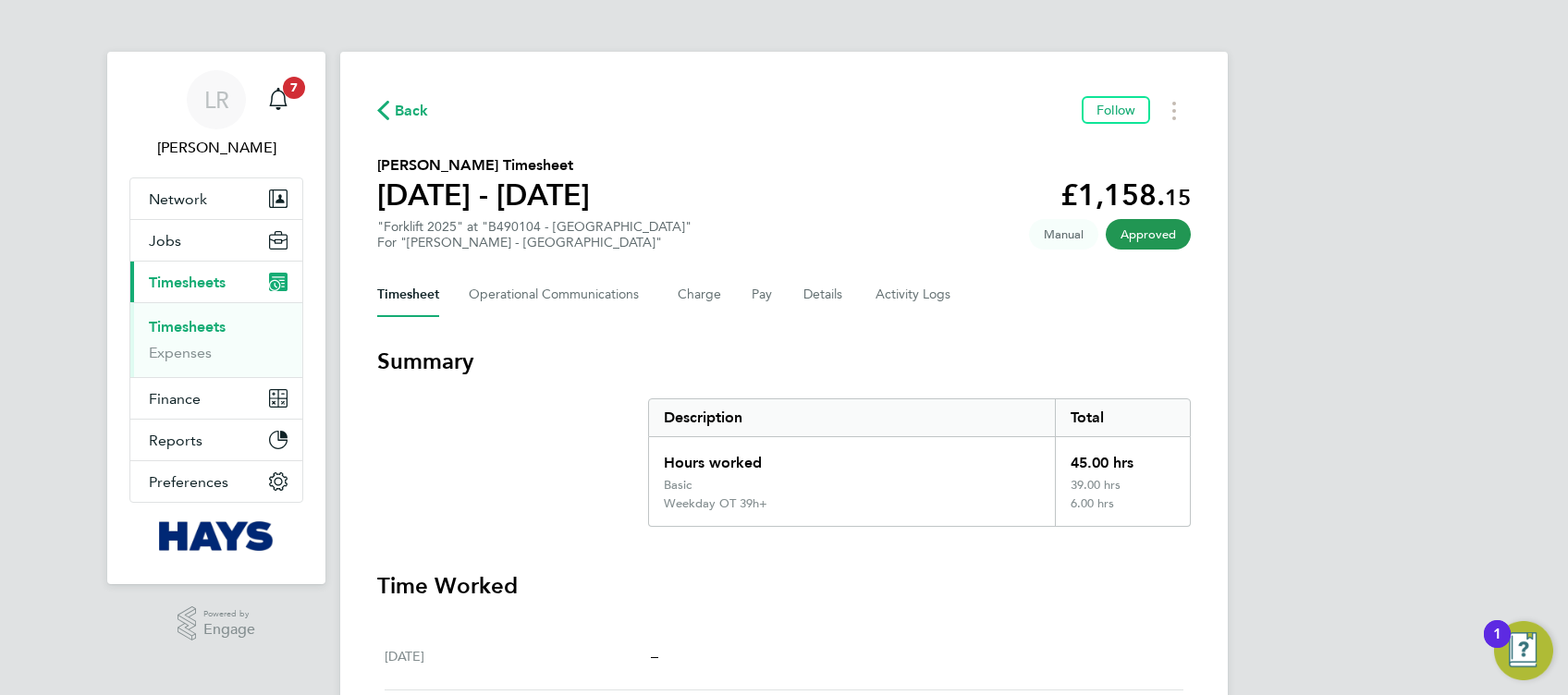
click at [422, 100] on span "Back" at bounding box center [411, 111] width 34 height 22
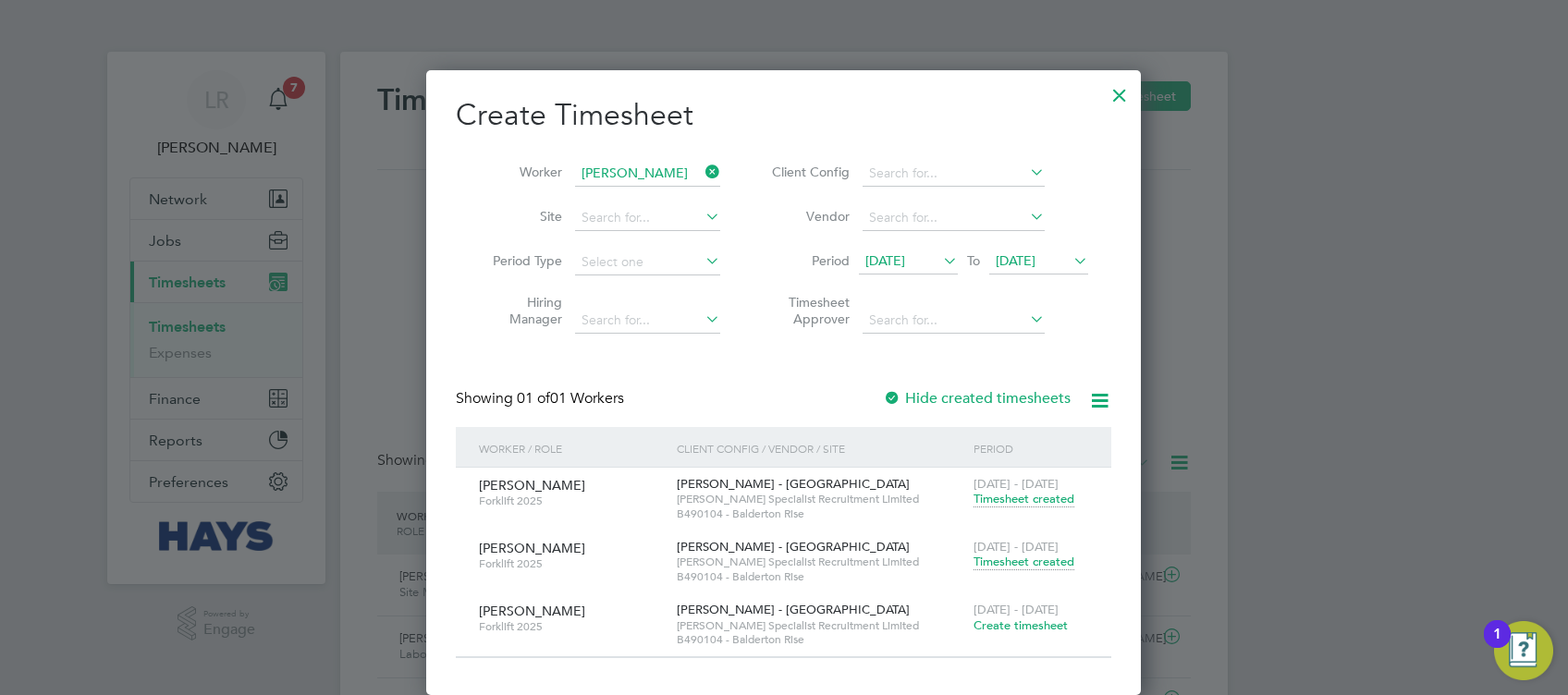
click at [1009, 555] on span "Timesheet created" at bounding box center [1024, 562] width 101 height 17
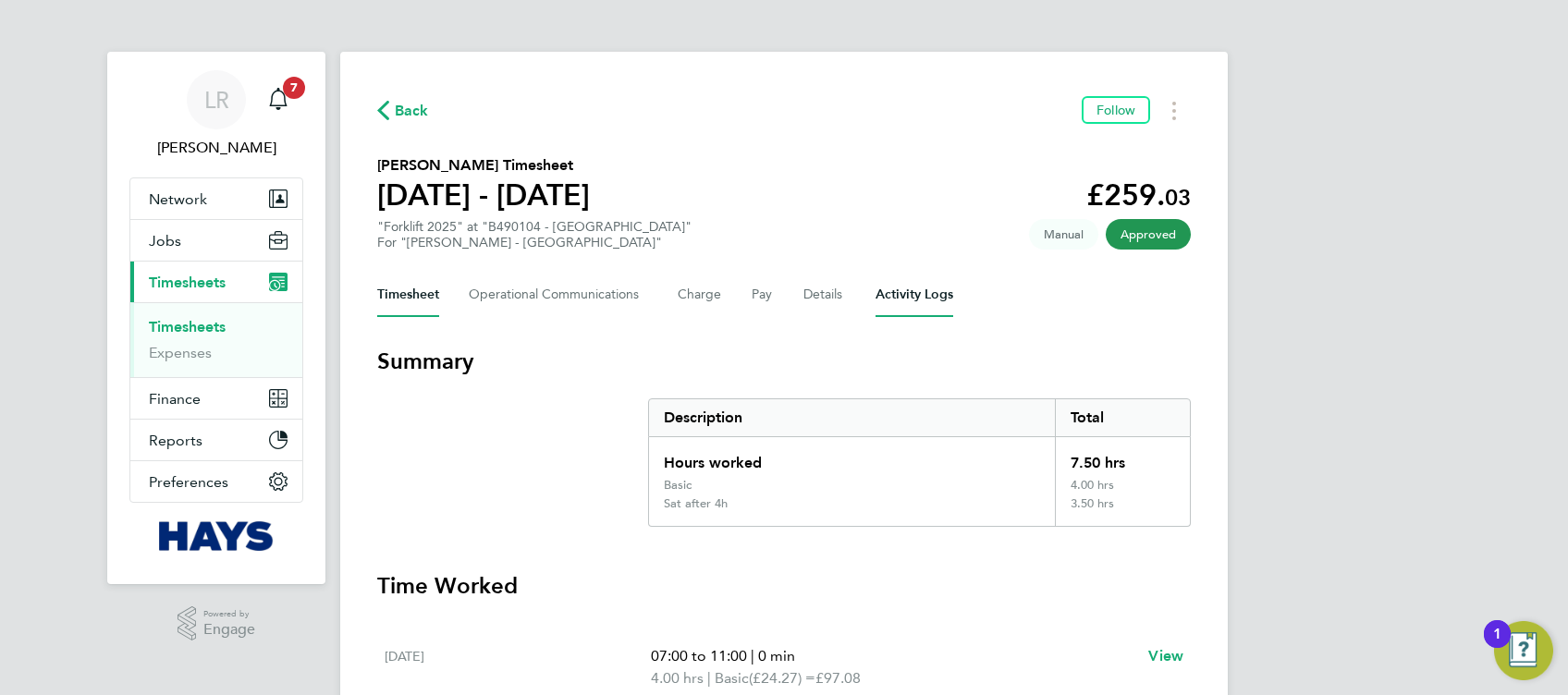
click at [935, 304] on Logs-tab "Activity Logs" at bounding box center [915, 295] width 78 height 44
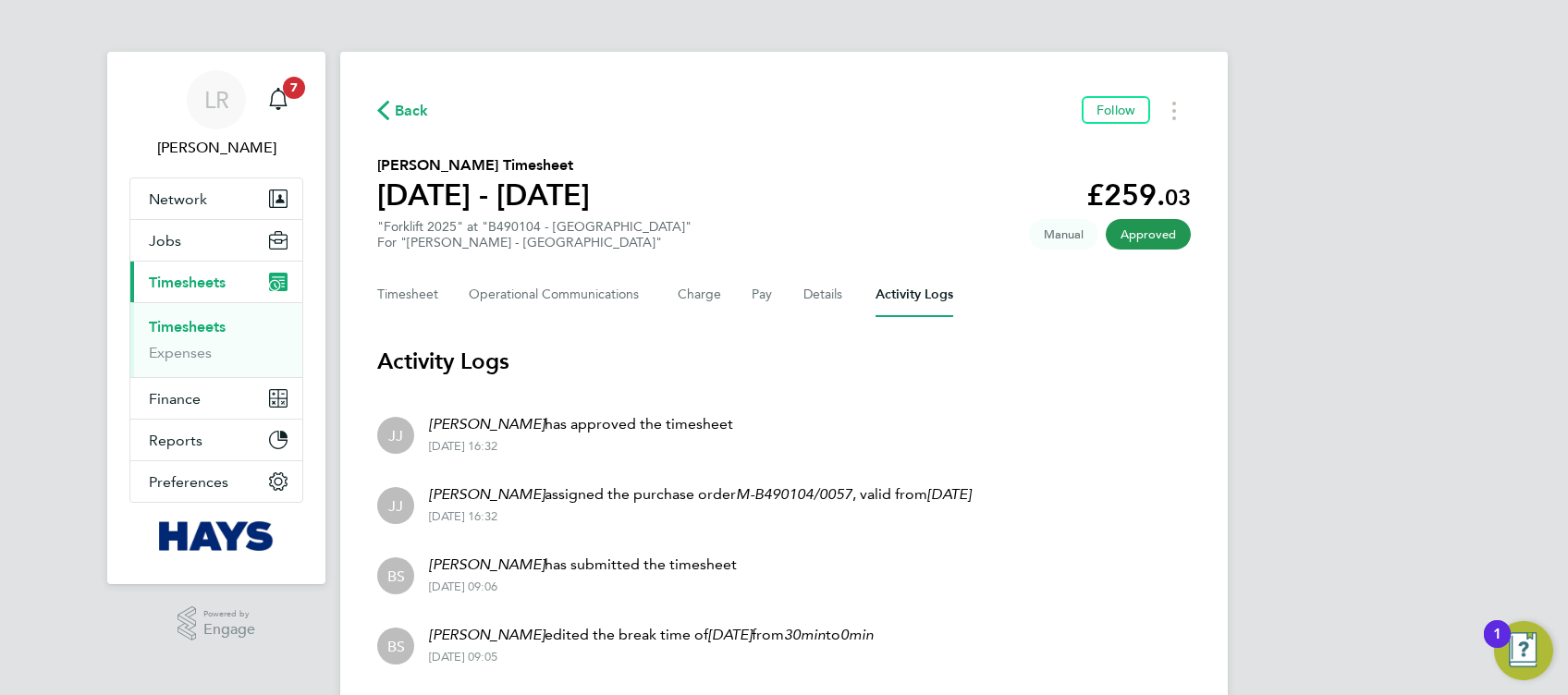
click at [414, 117] on span "Back" at bounding box center [411, 111] width 34 height 22
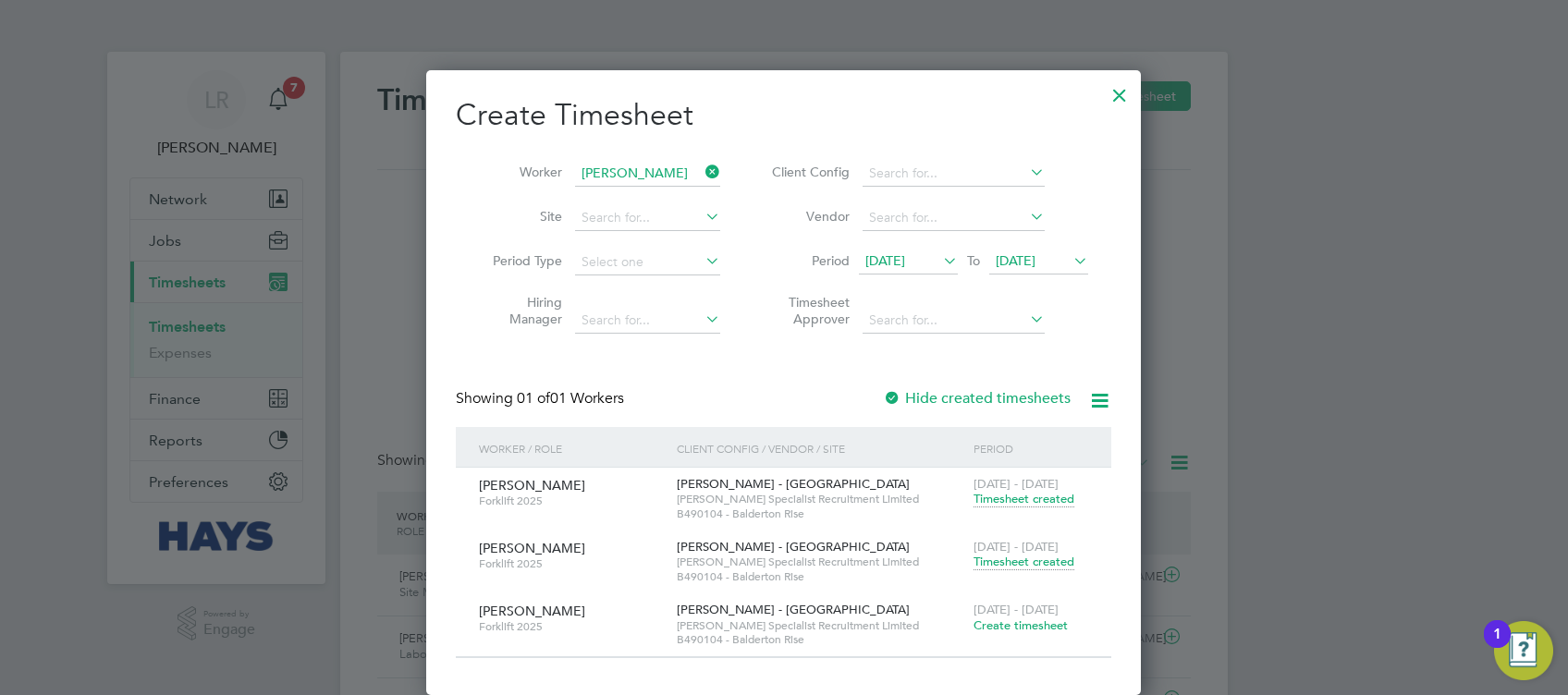
click at [1039, 503] on span "Timesheet created" at bounding box center [1024, 499] width 101 height 17
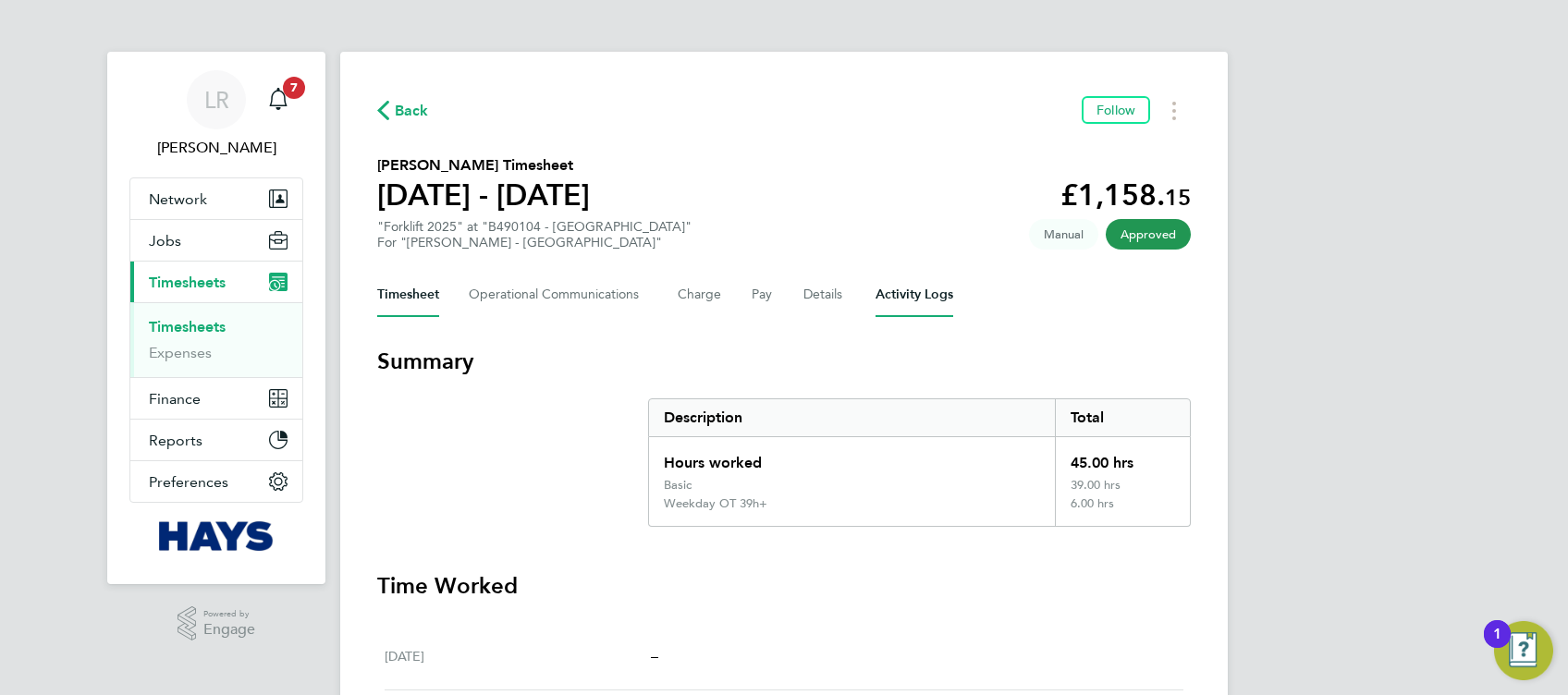
click at [915, 293] on Logs-tab "Activity Logs" at bounding box center [915, 295] width 78 height 44
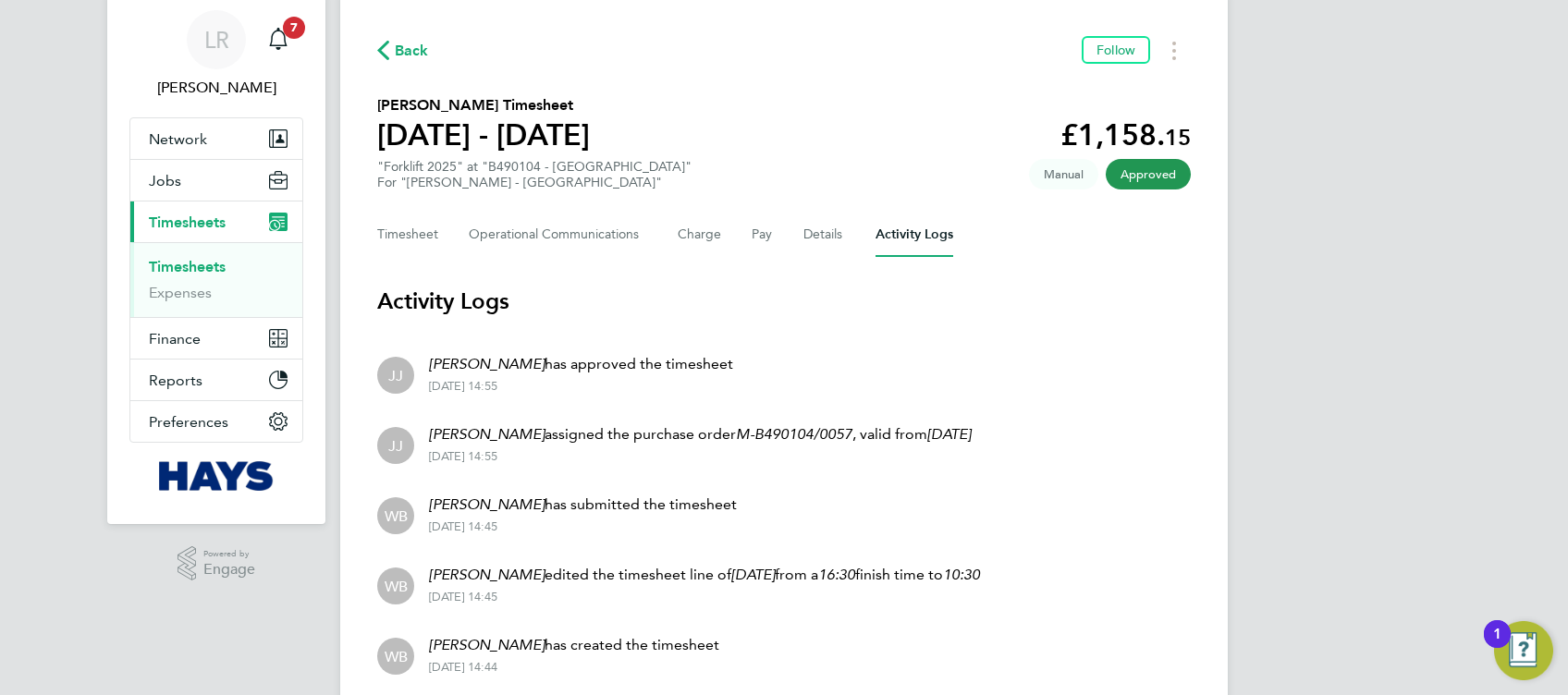
scroll to position [79, 0]
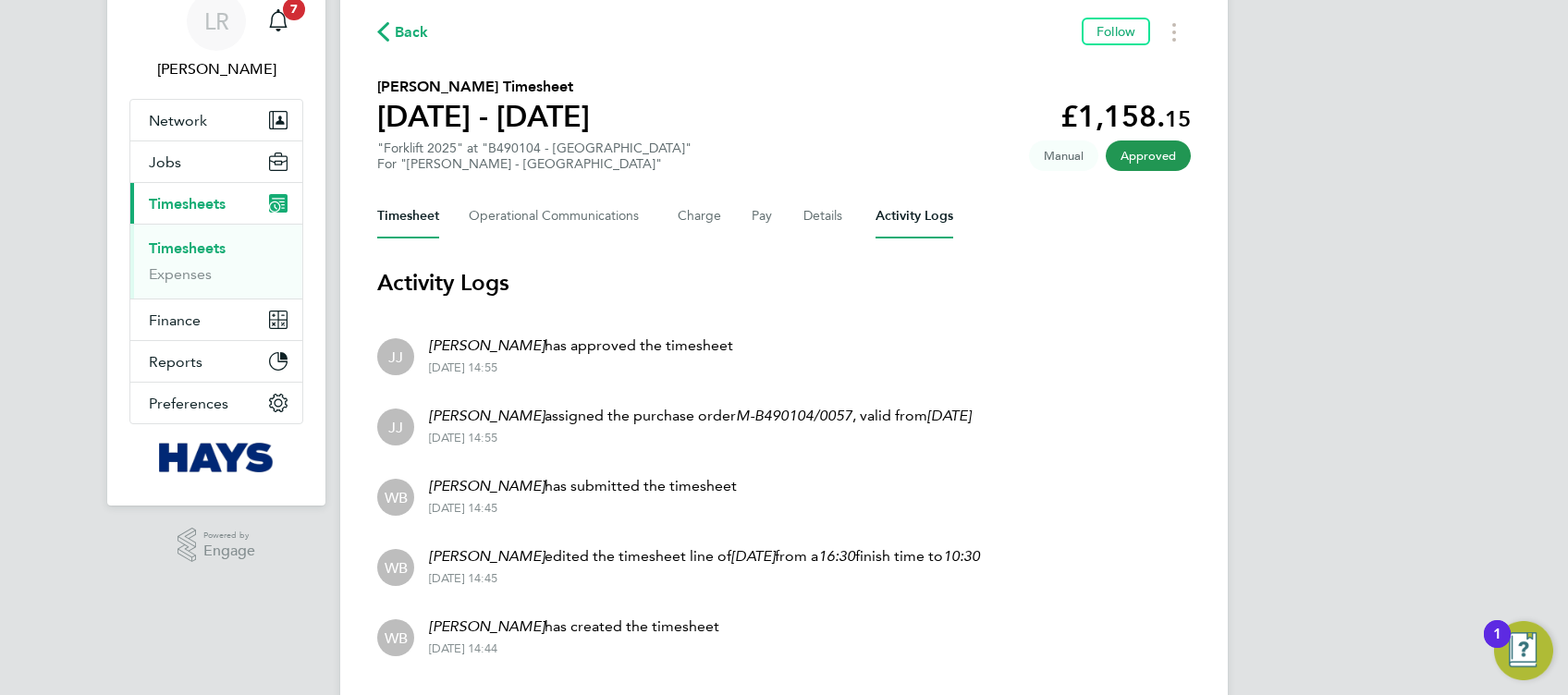
click at [429, 221] on button "Timesheet" at bounding box center [408, 217] width 62 height 44
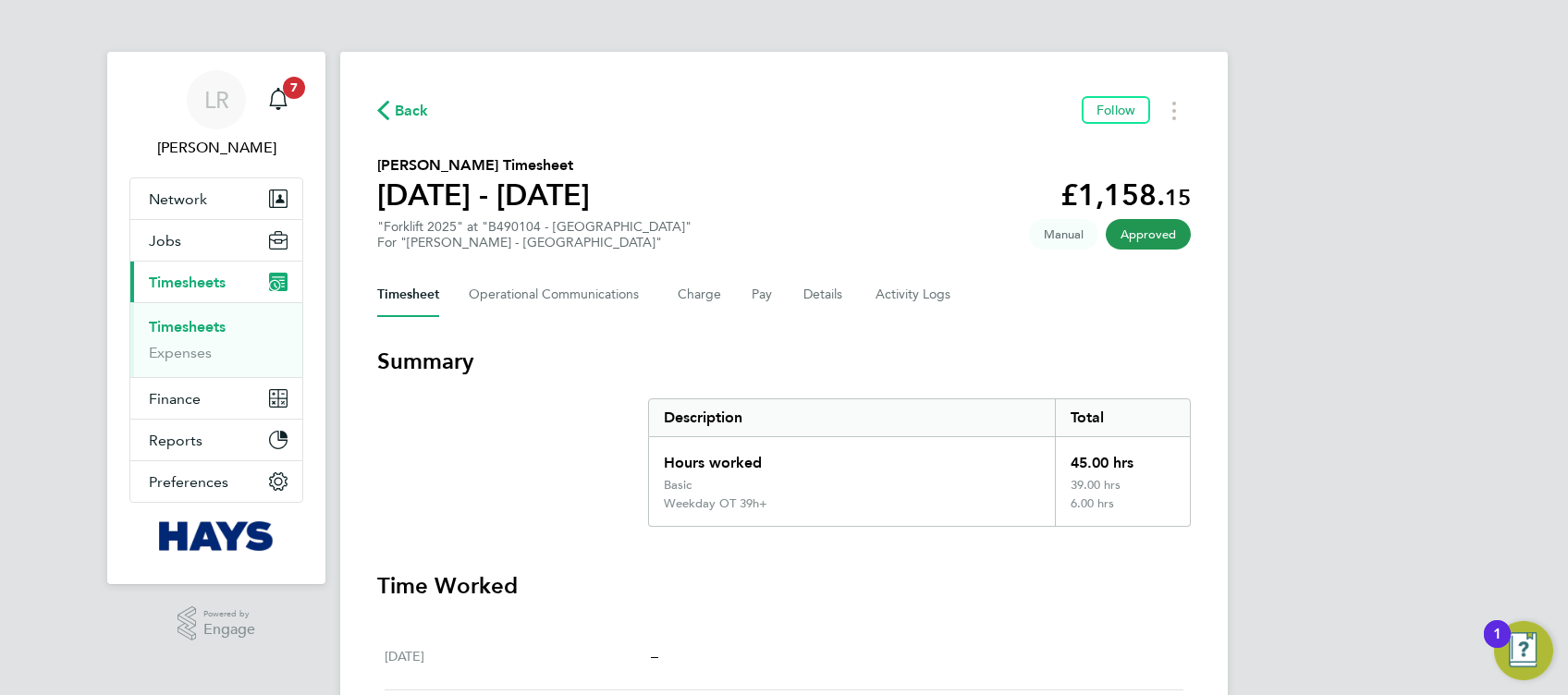
click at [421, 113] on span "Back" at bounding box center [411, 111] width 34 height 22
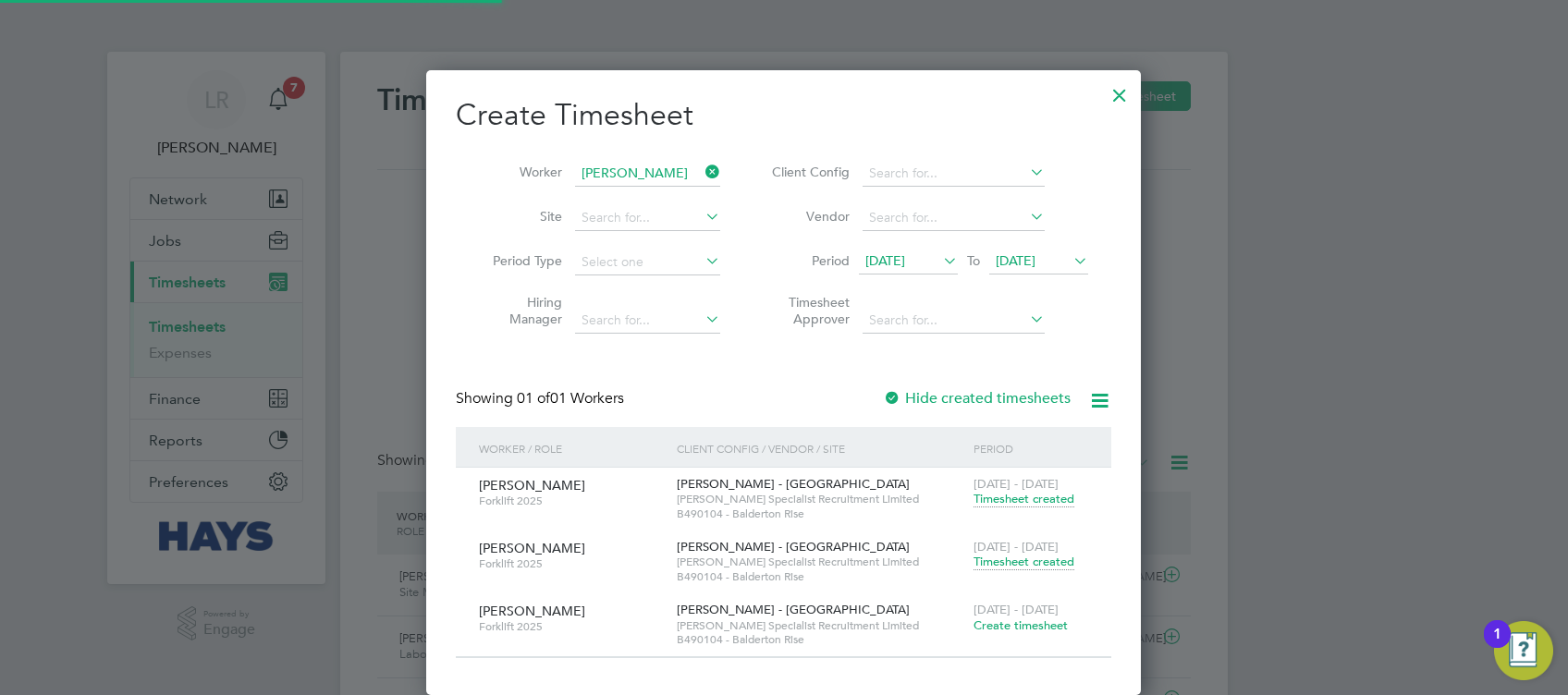
scroll to position [46, 160]
click at [1029, 559] on span "Timesheet created" at bounding box center [1024, 562] width 101 height 17
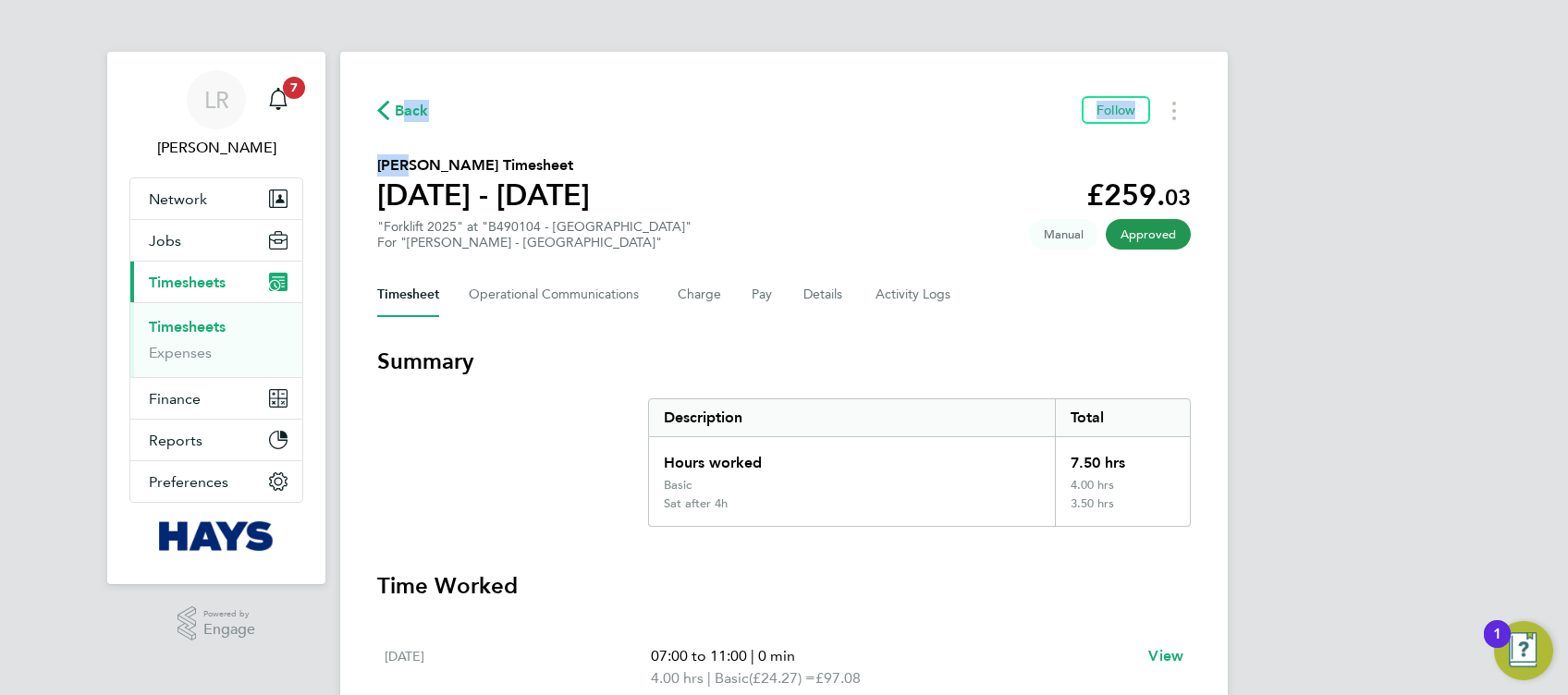
click at [407, 118] on div "Back Follow [PERSON_NAME] Timesheet [DATE] - [DATE] £259. 03 "Forklift 2025" at…" at bounding box center [784, 680] width 888 height 1258
click at [407, 118] on span "Back" at bounding box center [411, 111] width 34 height 22
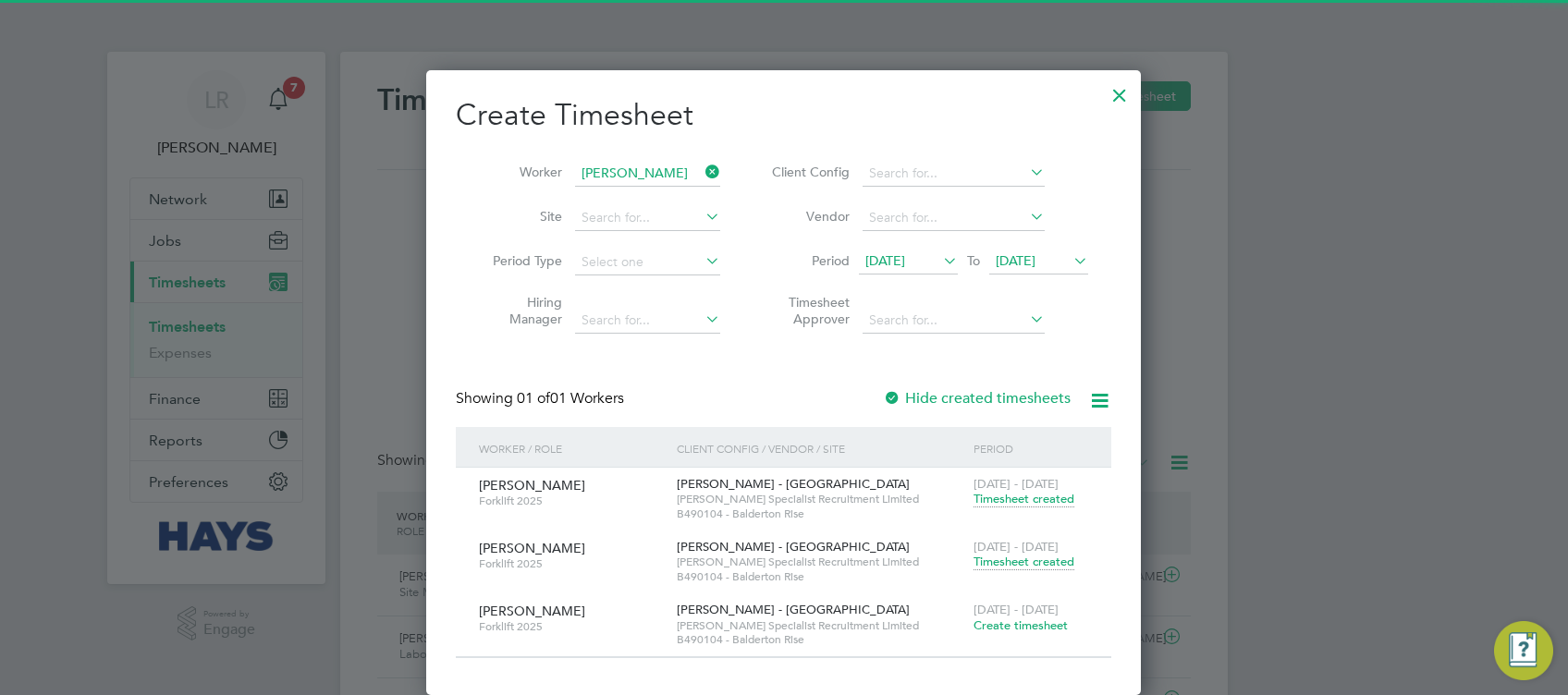
scroll to position [46, 160]
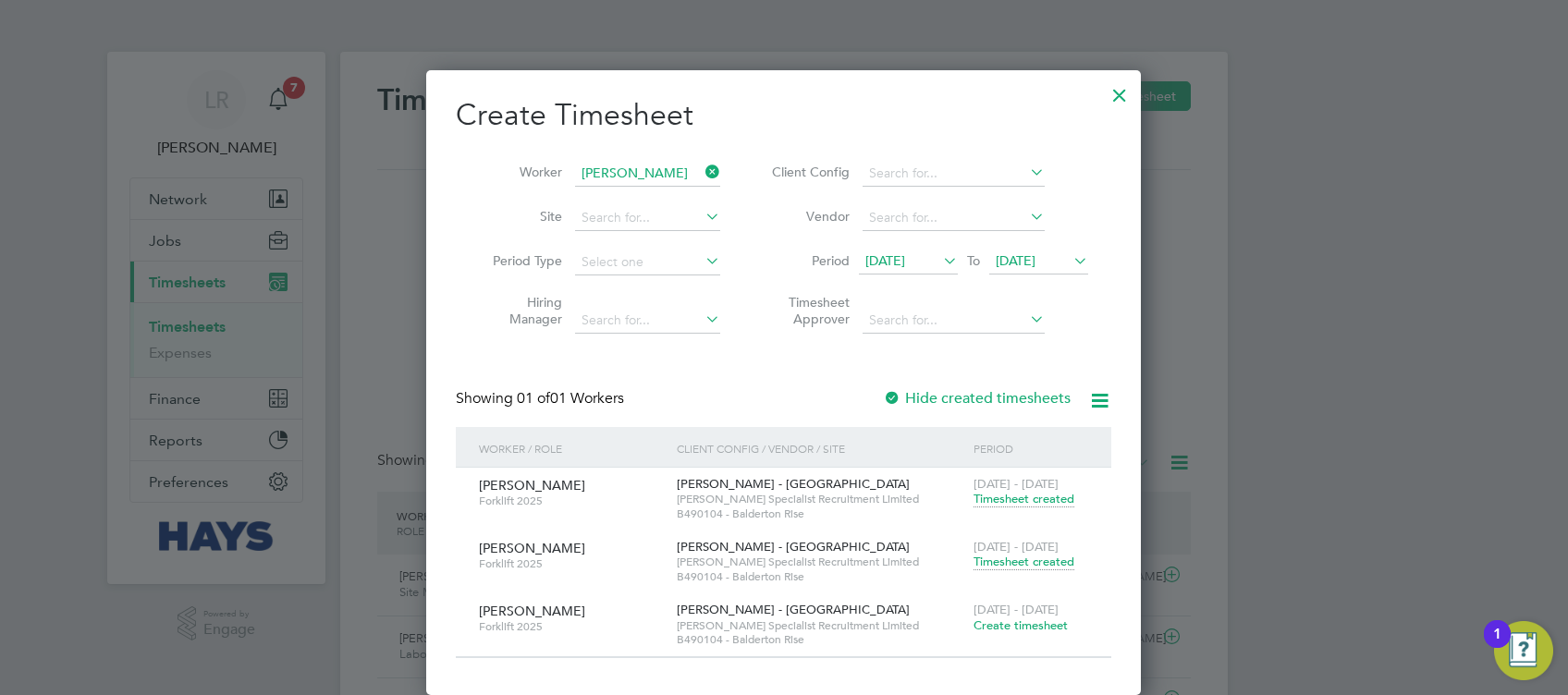
click at [1114, 104] on div at bounding box center [1120, 91] width 33 height 33
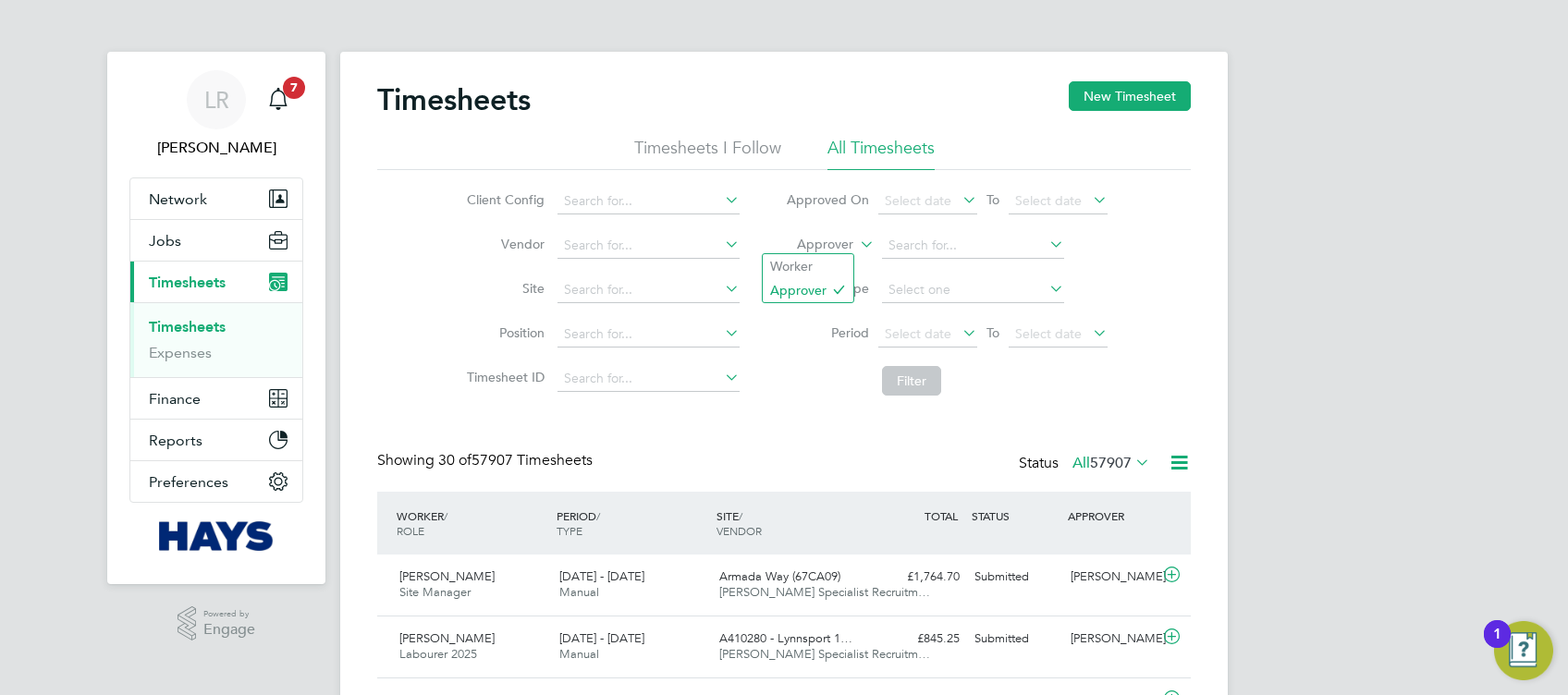
click at [843, 239] on label "Approver" at bounding box center [812, 245] width 83 height 19
click at [941, 242] on input at bounding box center [973, 246] width 182 height 26
click at [820, 239] on label "Approver" at bounding box center [812, 245] width 83 height 19
click at [833, 268] on li "Worker" at bounding box center [808, 267] width 91 height 24
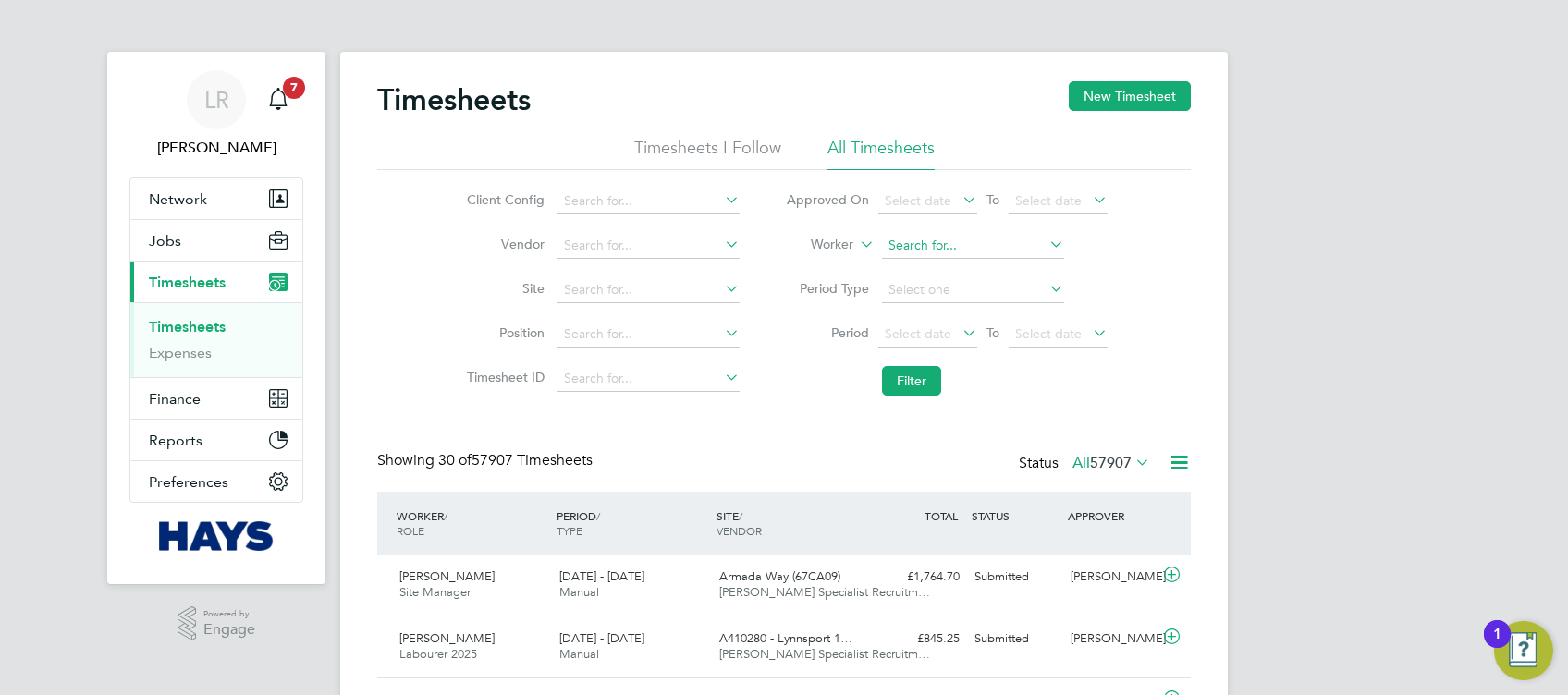
click at [935, 244] on input at bounding box center [973, 246] width 182 height 26
type input "[PERSON_NAME]"
click at [902, 366] on button "Filter" at bounding box center [912, 381] width 59 height 30
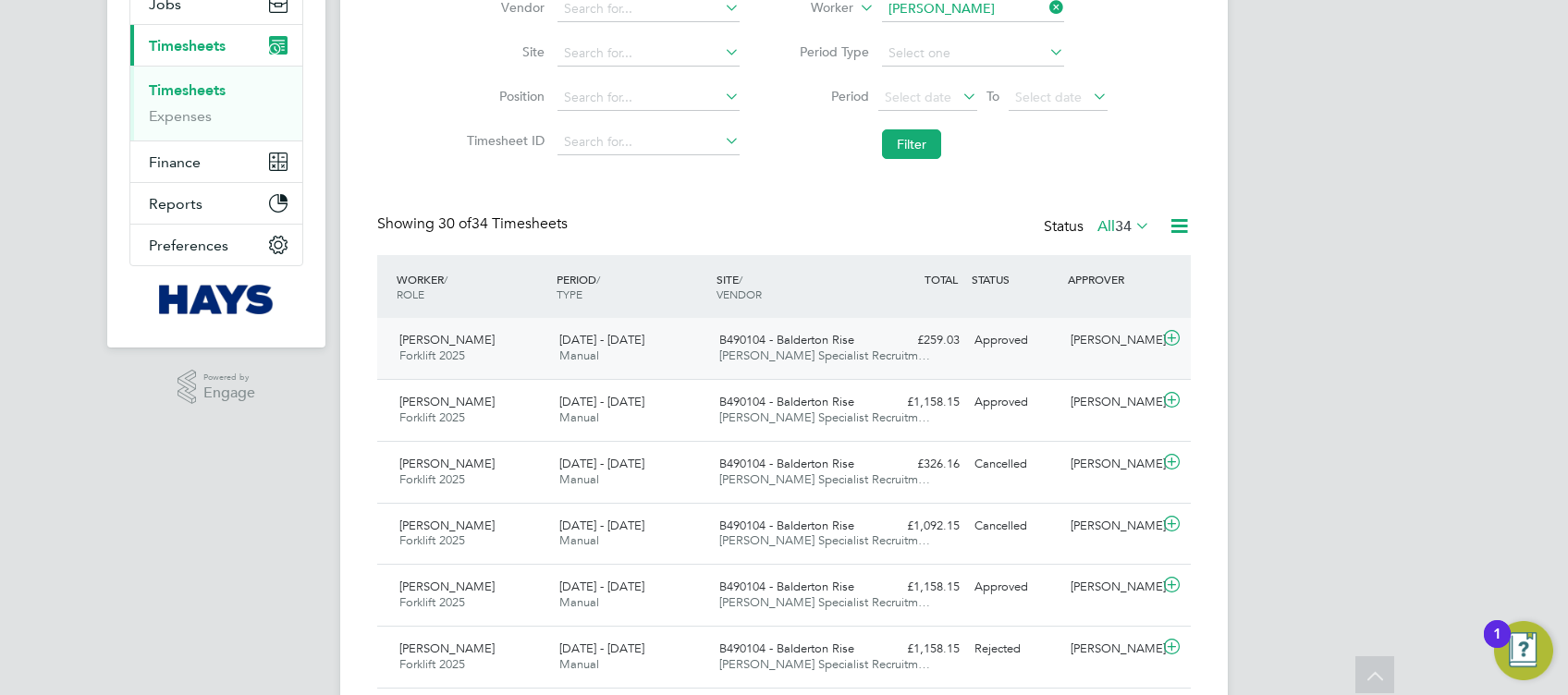
click at [1101, 348] on div "[PERSON_NAME]" at bounding box center [1112, 341] width 96 height 31
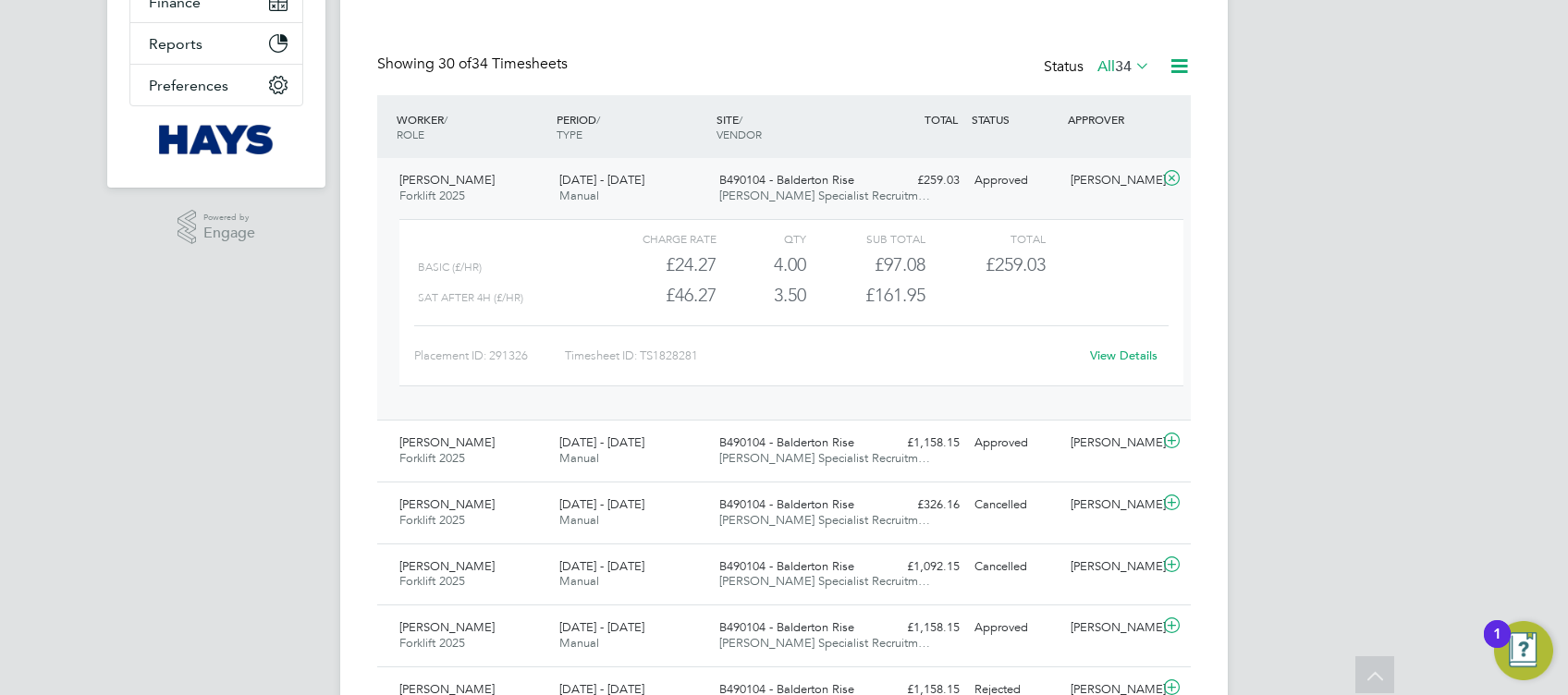
click at [1119, 350] on link "View Details" at bounding box center [1124, 355] width 68 height 16
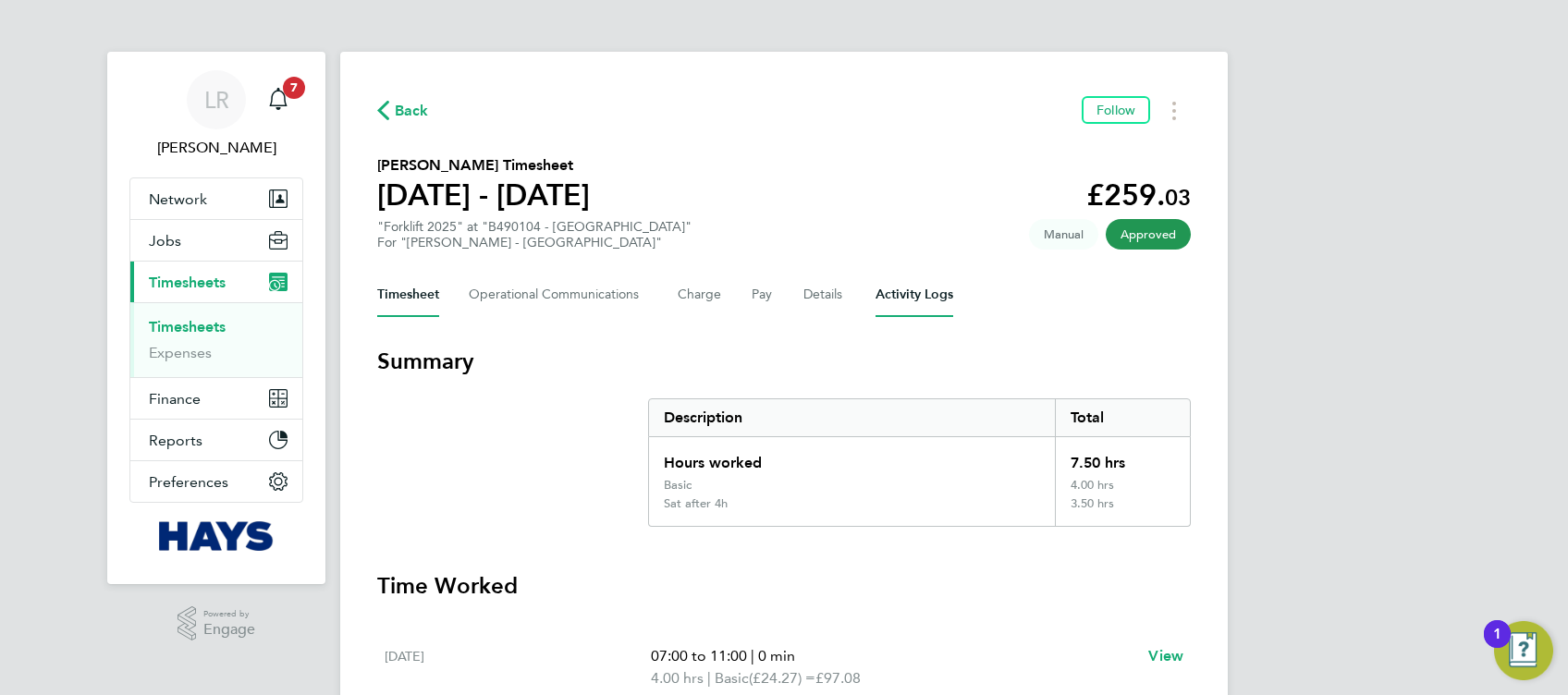
click at [925, 304] on Logs-tab "Activity Logs" at bounding box center [915, 295] width 78 height 44
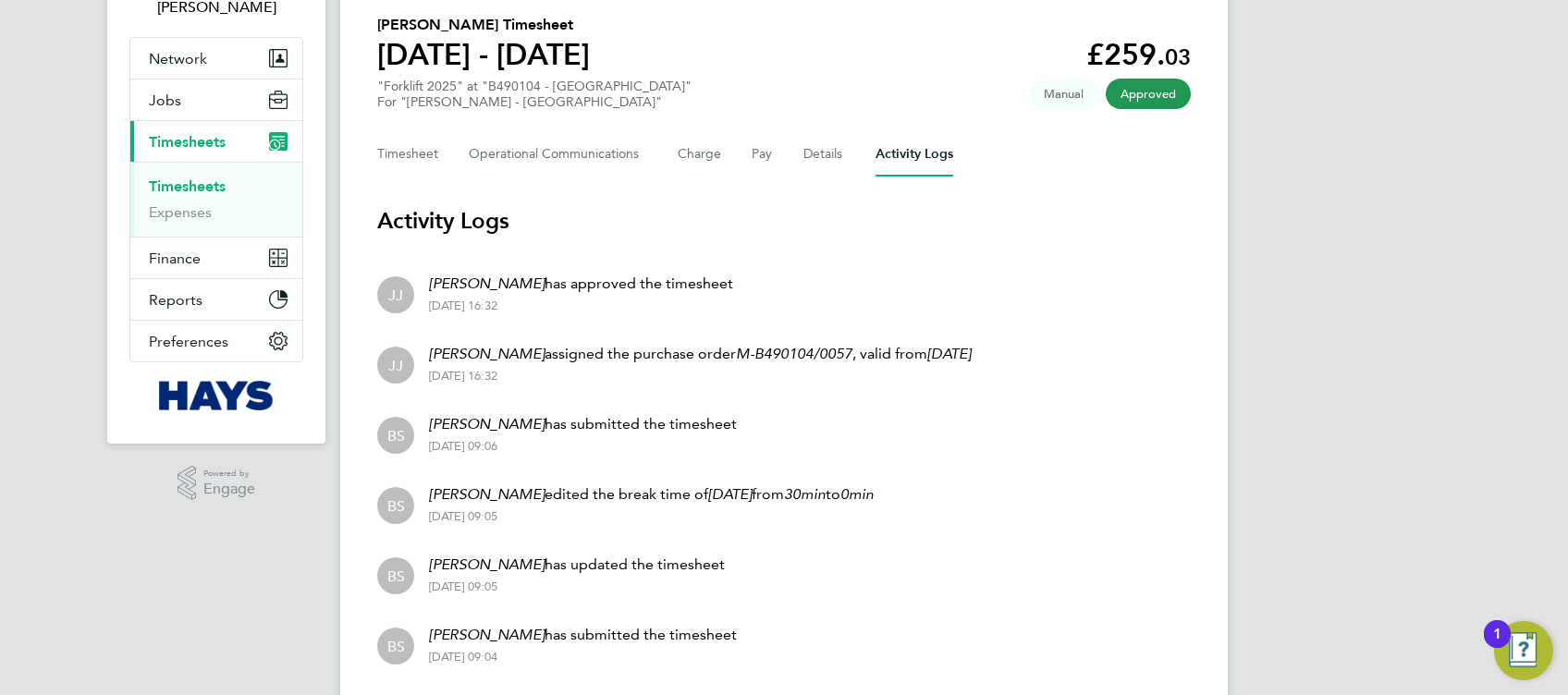
scroll to position [140, 0]
click at [435, 159] on button "Timesheet" at bounding box center [408, 155] width 62 height 44
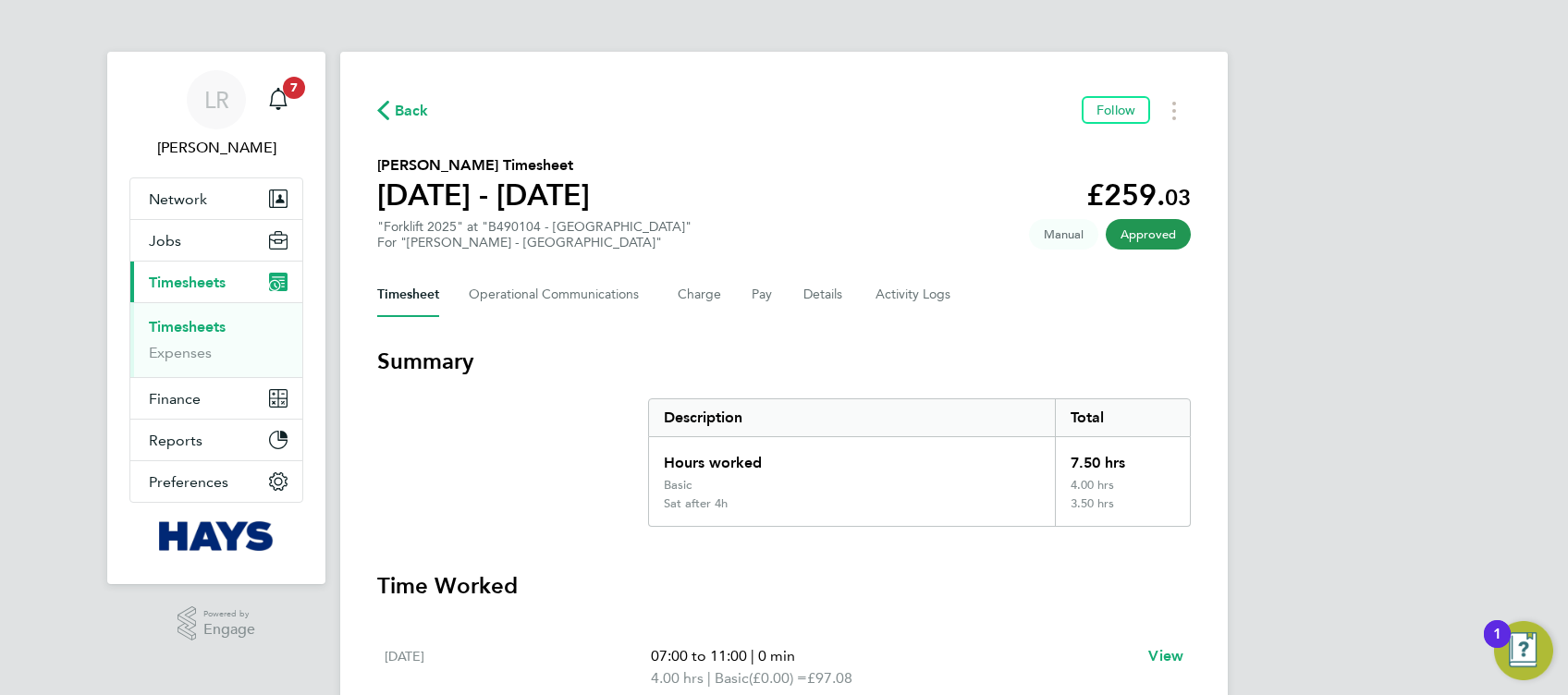
click at [719, 426] on div "Description" at bounding box center [852, 417] width 405 height 37
click at [672, 374] on h3 "Summary" at bounding box center [784, 362] width 814 height 30
click at [708, 463] on div "Hours worked" at bounding box center [852, 457] width 405 height 41
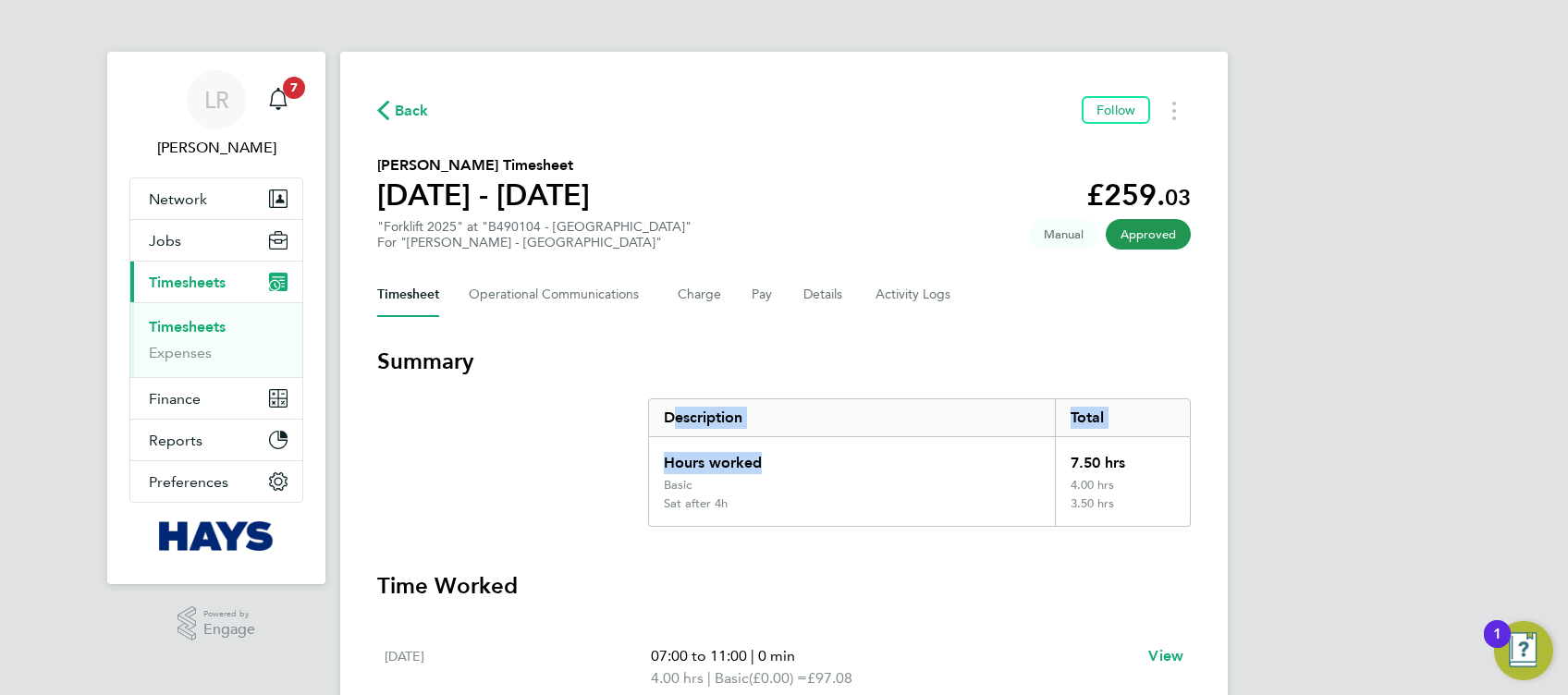
drag, startPoint x: 708, startPoint y: 464, endPoint x: 690, endPoint y: 395, distance: 71.3
click at [690, 395] on section "Summary Description Total Hours worked 7.50 hrs Basic 4.00 hrs Sat after 4h 3.5…" at bounding box center [784, 437] width 814 height 180
click at [688, 403] on div "Description" at bounding box center [852, 417] width 405 height 37
drag, startPoint x: 688, startPoint y: 403, endPoint x: 695, endPoint y: 438, distance: 35.7
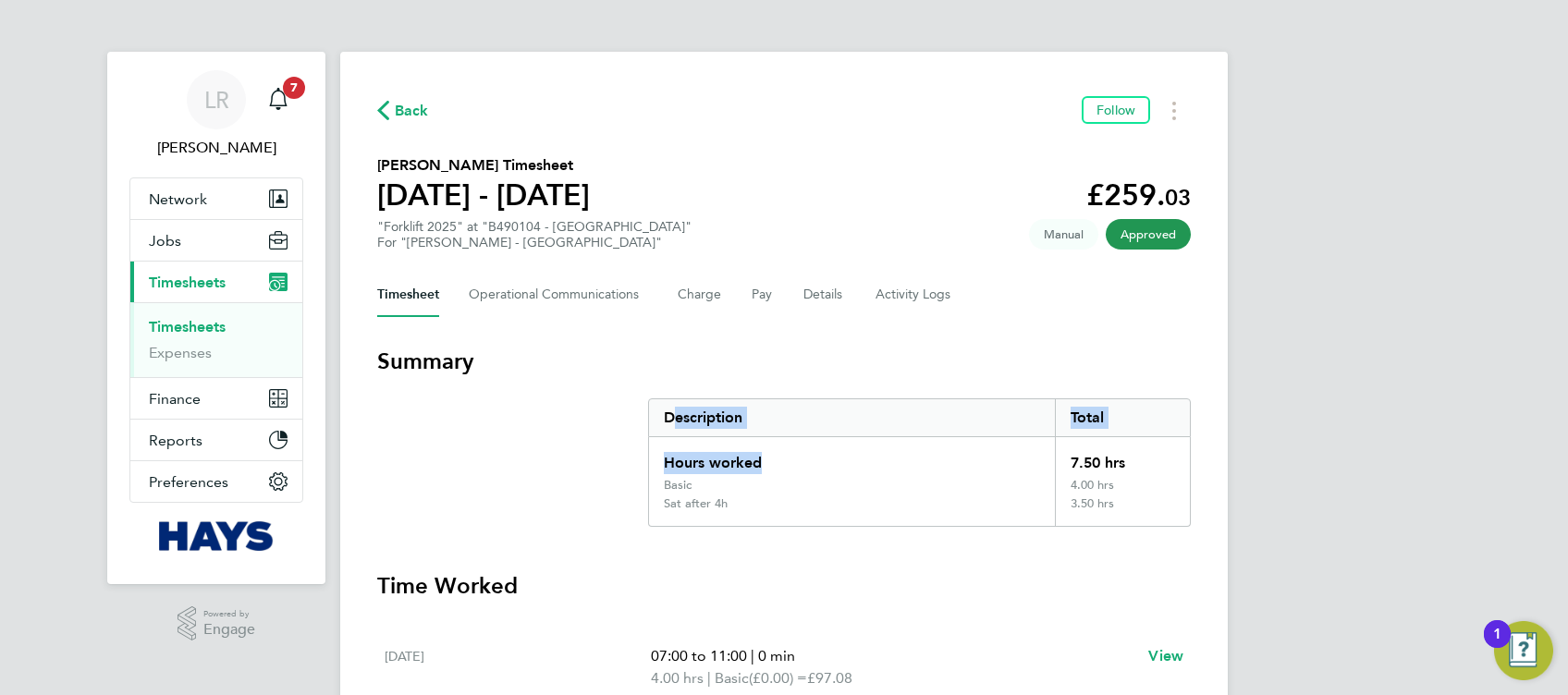
click at [695, 438] on div "Hours worked" at bounding box center [852, 457] width 405 height 41
click at [695, 430] on div "Description" at bounding box center [852, 417] width 405 height 37
click at [778, 301] on div "Timesheet Operational Communications Charge Pay Details Activity Logs" at bounding box center [784, 295] width 814 height 44
click at [769, 301] on button "Pay" at bounding box center [763, 295] width 22 height 44
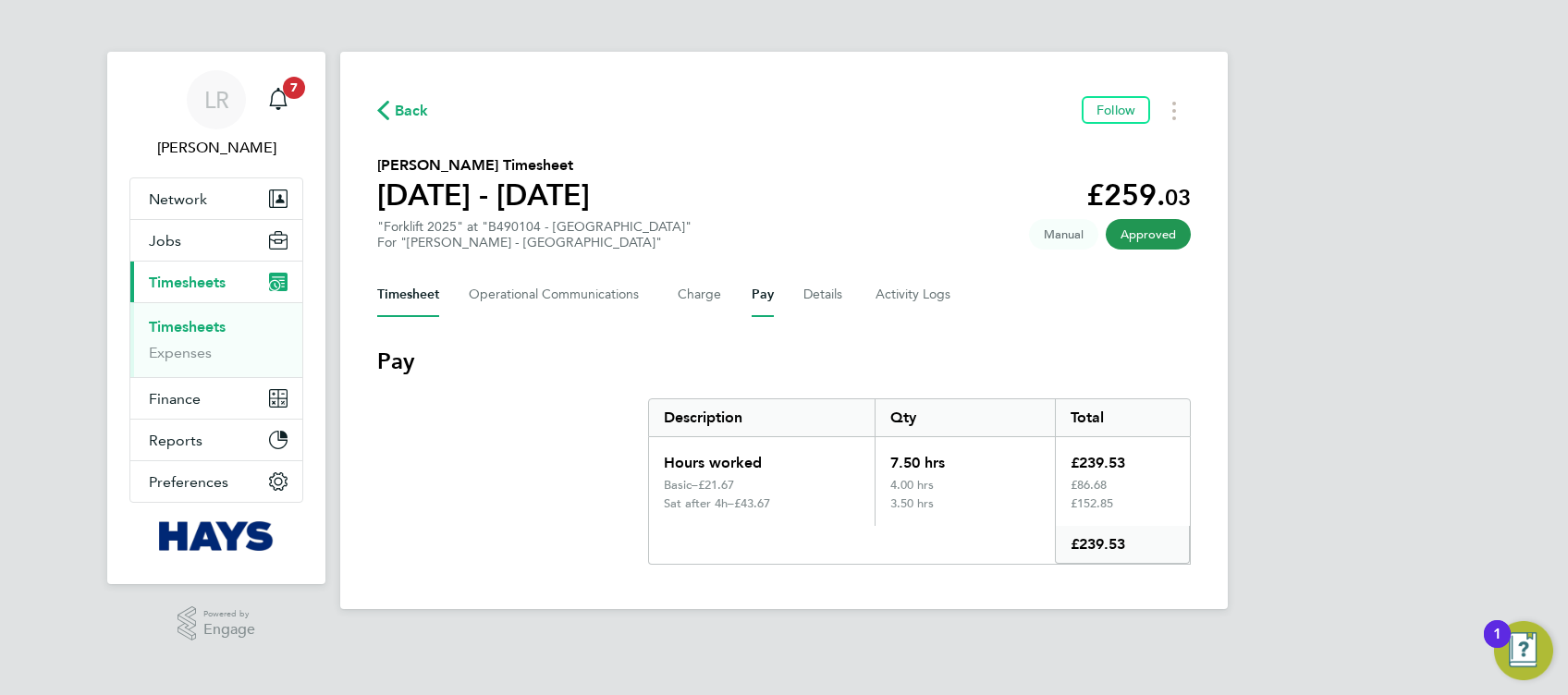
click at [406, 287] on button "Timesheet" at bounding box center [408, 295] width 62 height 44
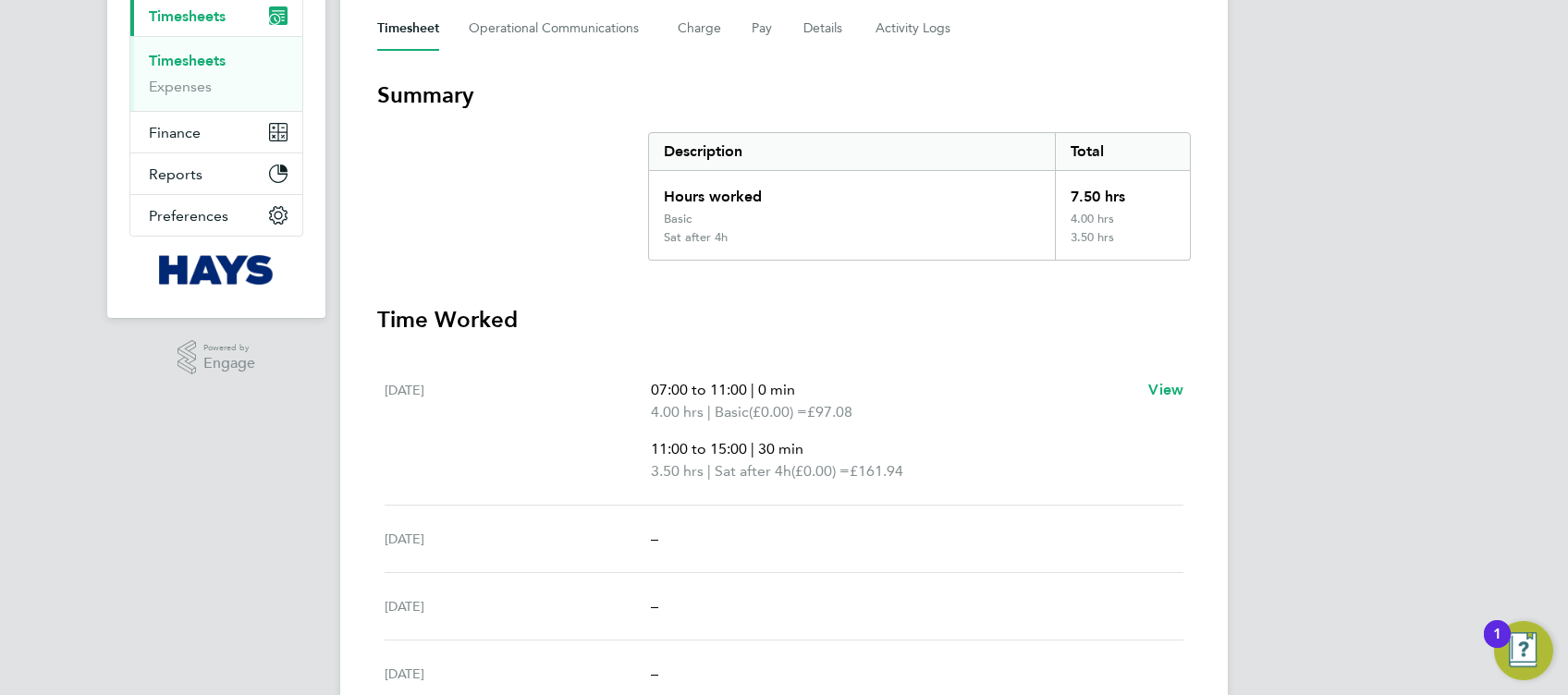
scroll to position [265, 0]
click at [914, 50] on Logs-tab "Activity Logs" at bounding box center [915, 31] width 78 height 44
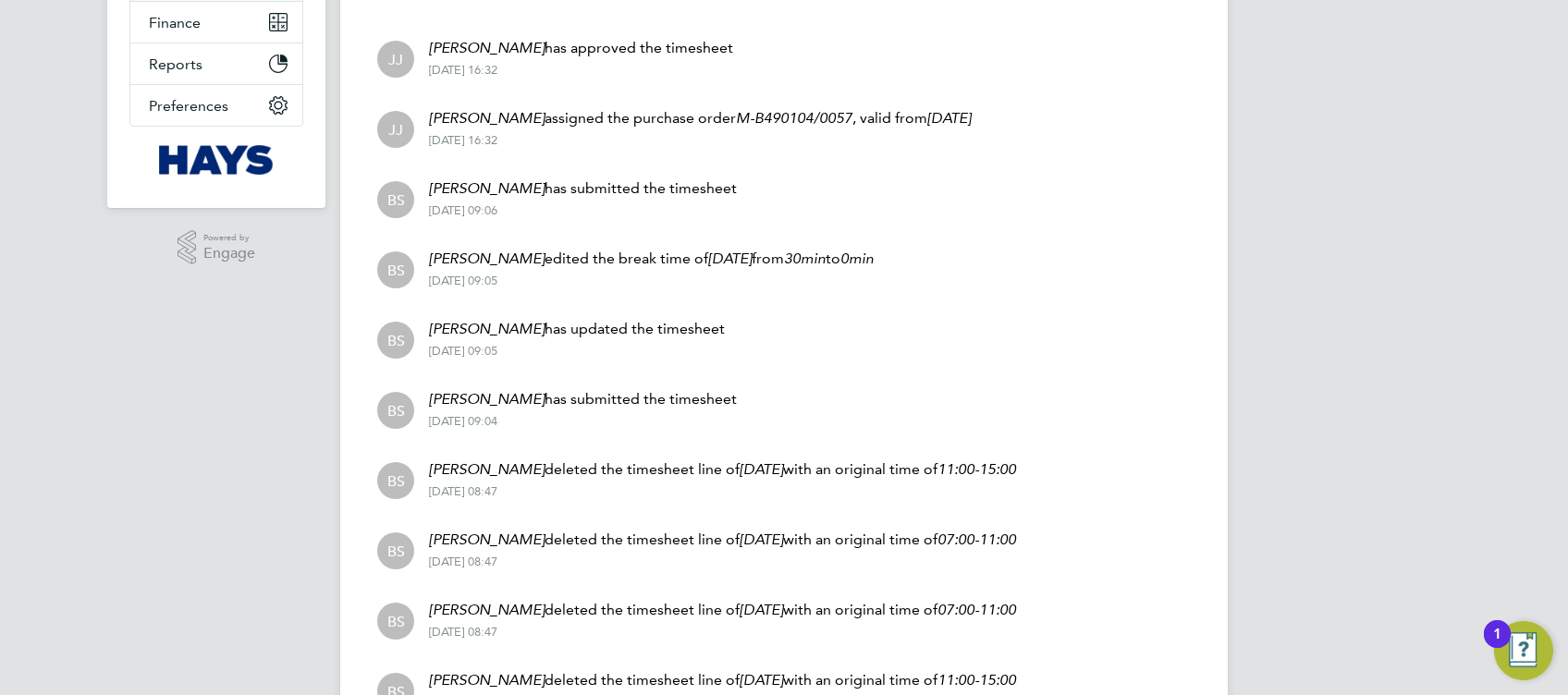
scroll to position [363, 0]
